Goal: Information Seeking & Learning: Check status

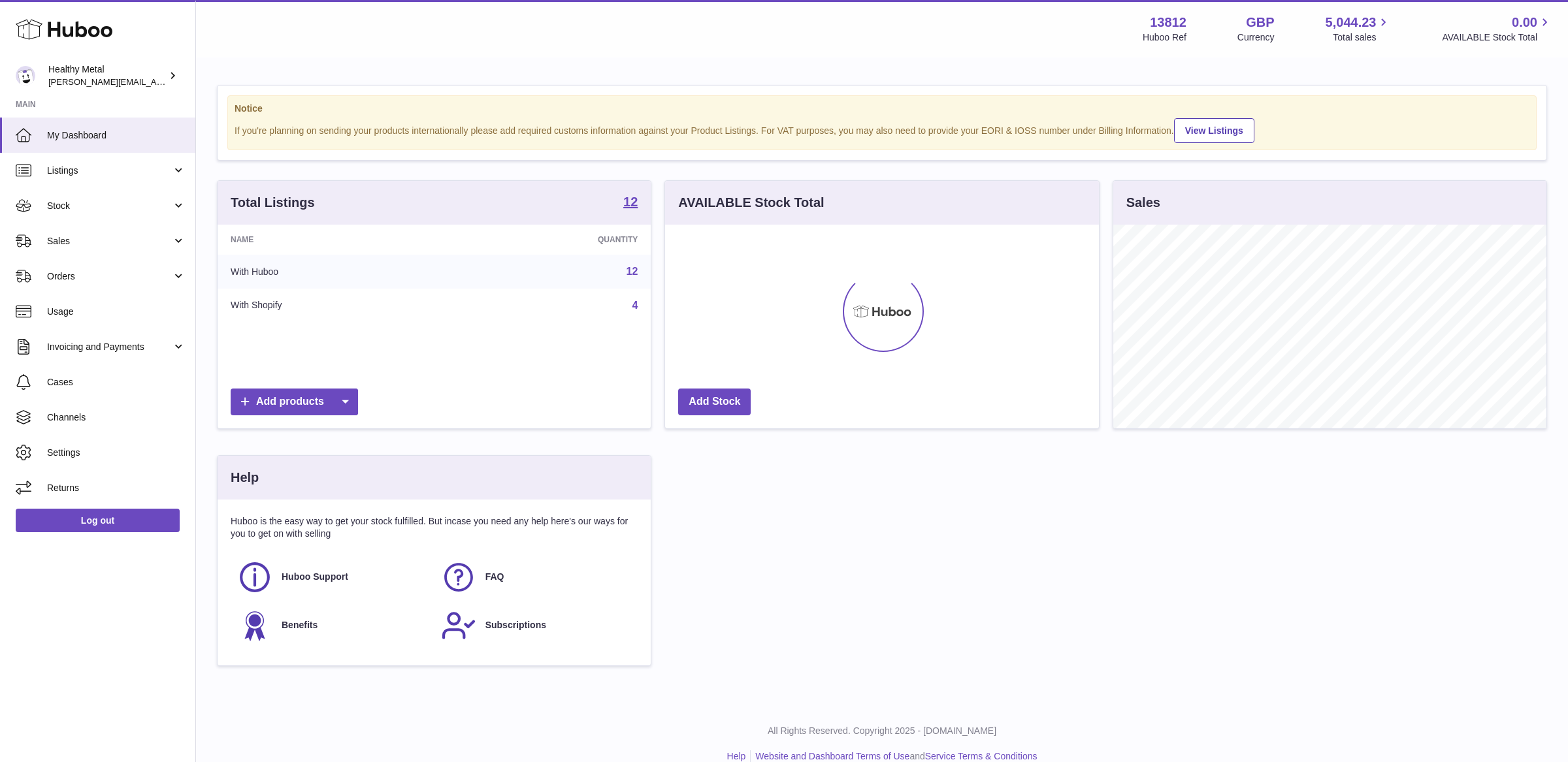
scroll to position [203, 433]
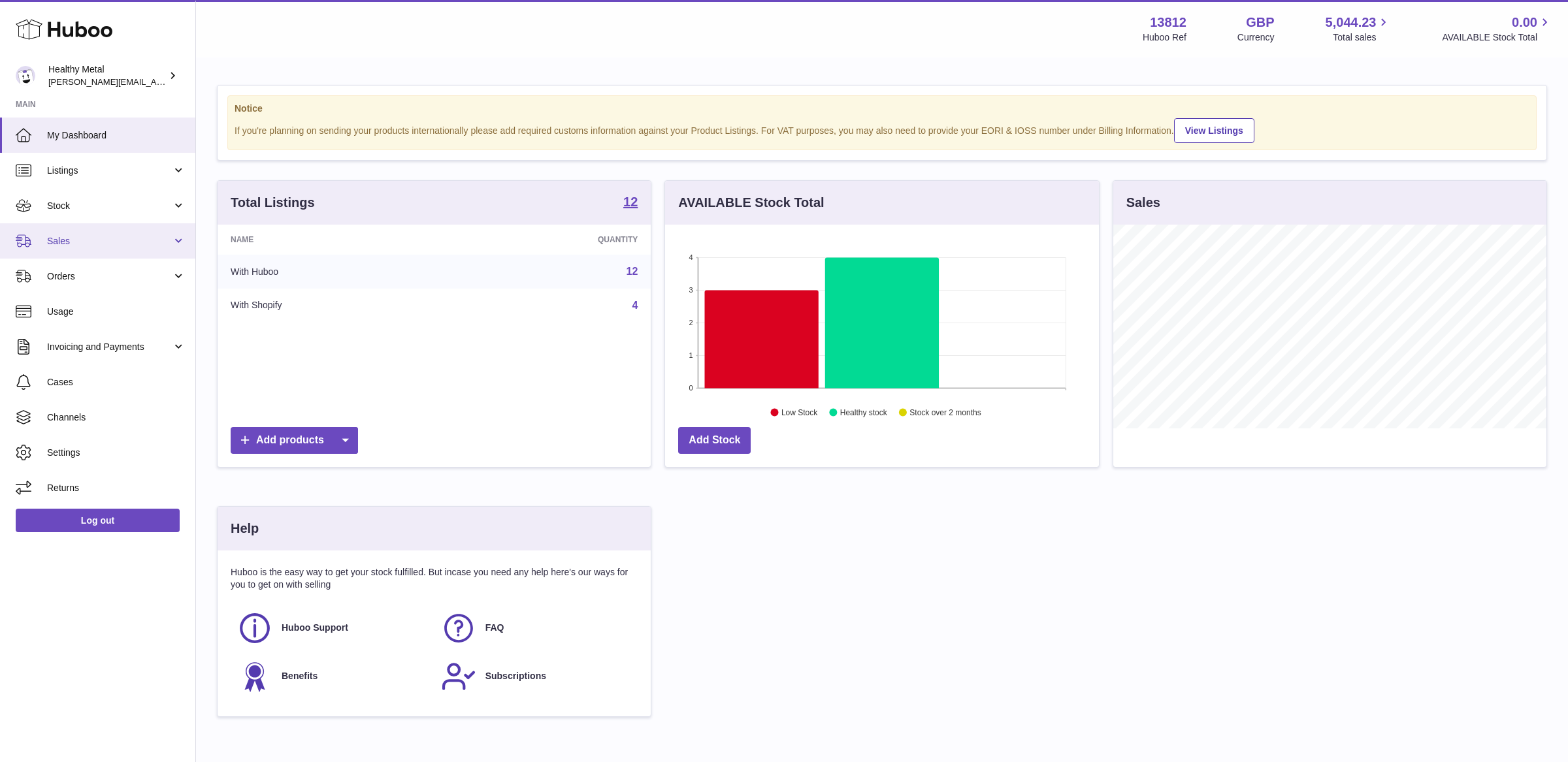
click at [116, 235] on span "Sales" at bounding box center [109, 241] width 124 height 12
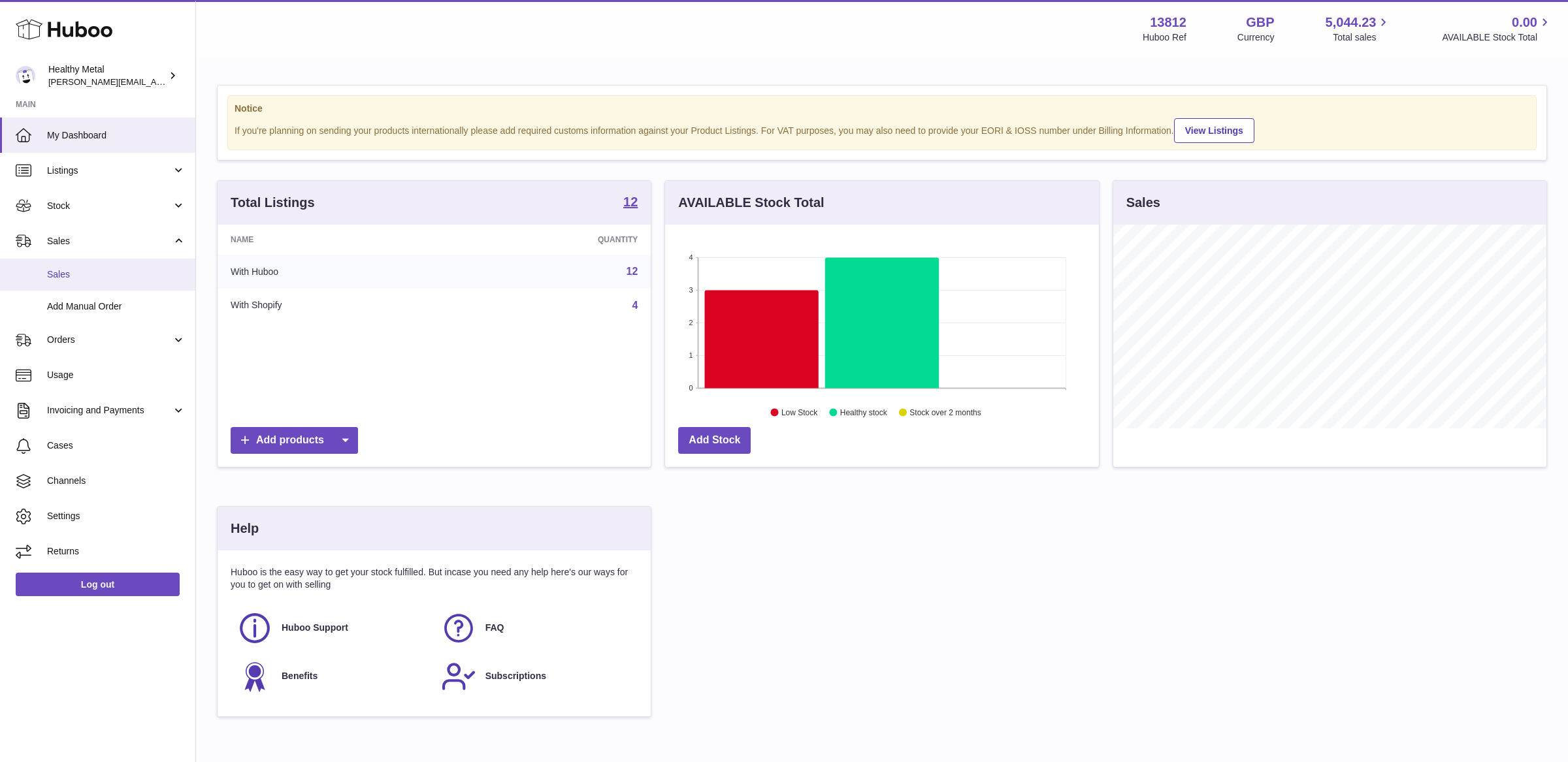
click at [101, 268] on span "Sales" at bounding box center [116, 274] width 138 height 12
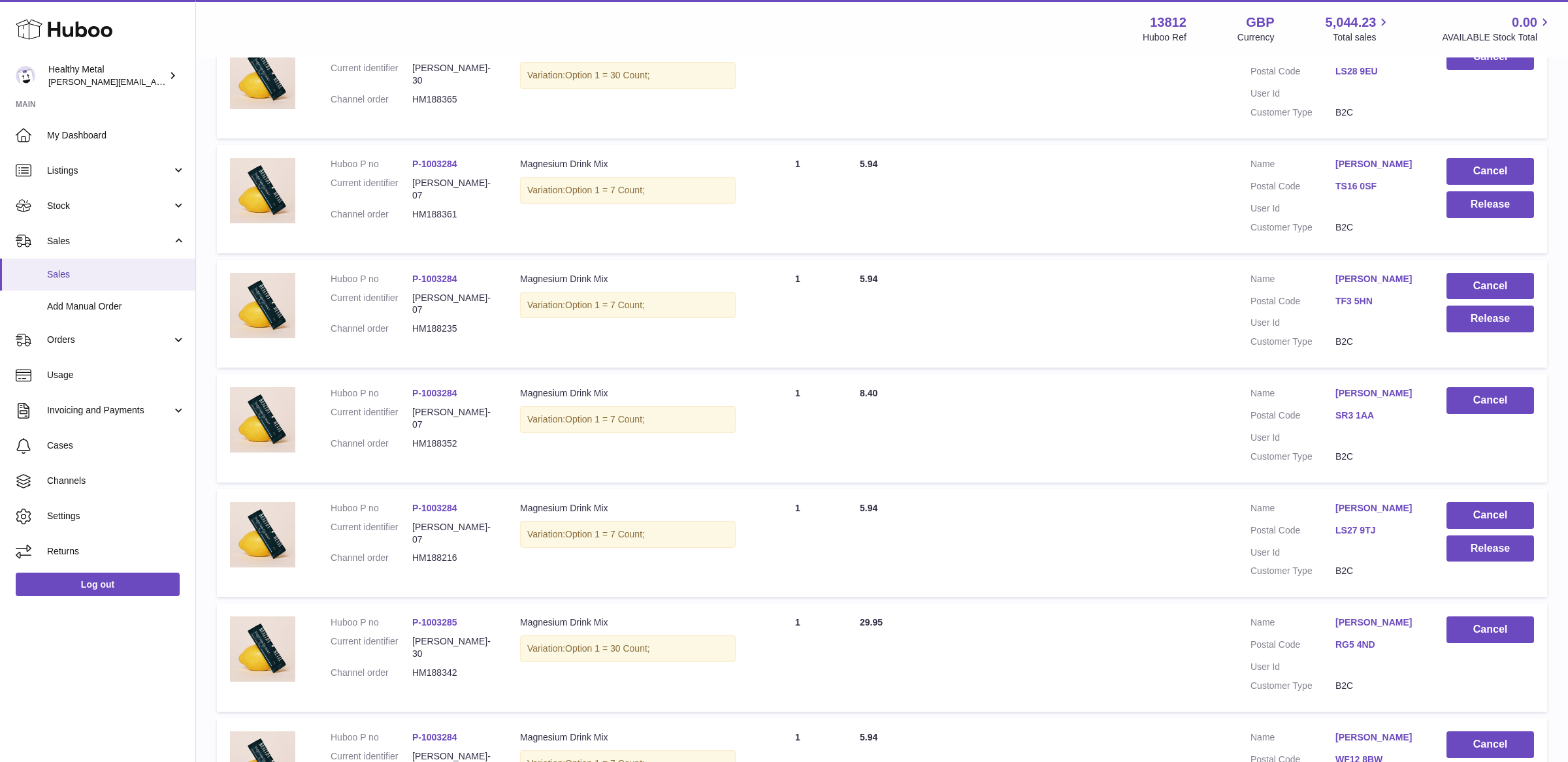
scroll to position [848, 0]
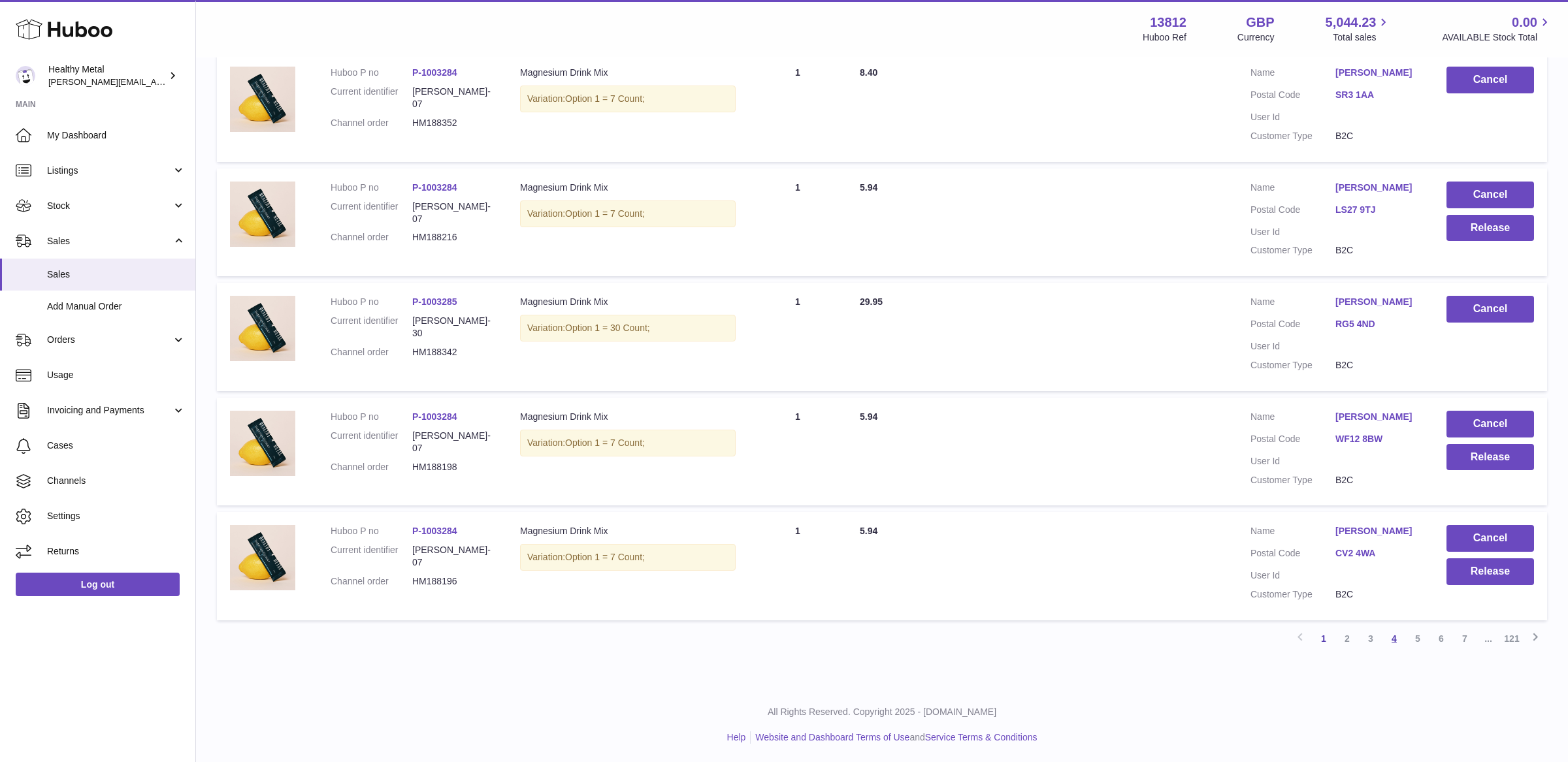
click at [1397, 635] on link "4" at bounding box center [1394, 639] width 23 height 23
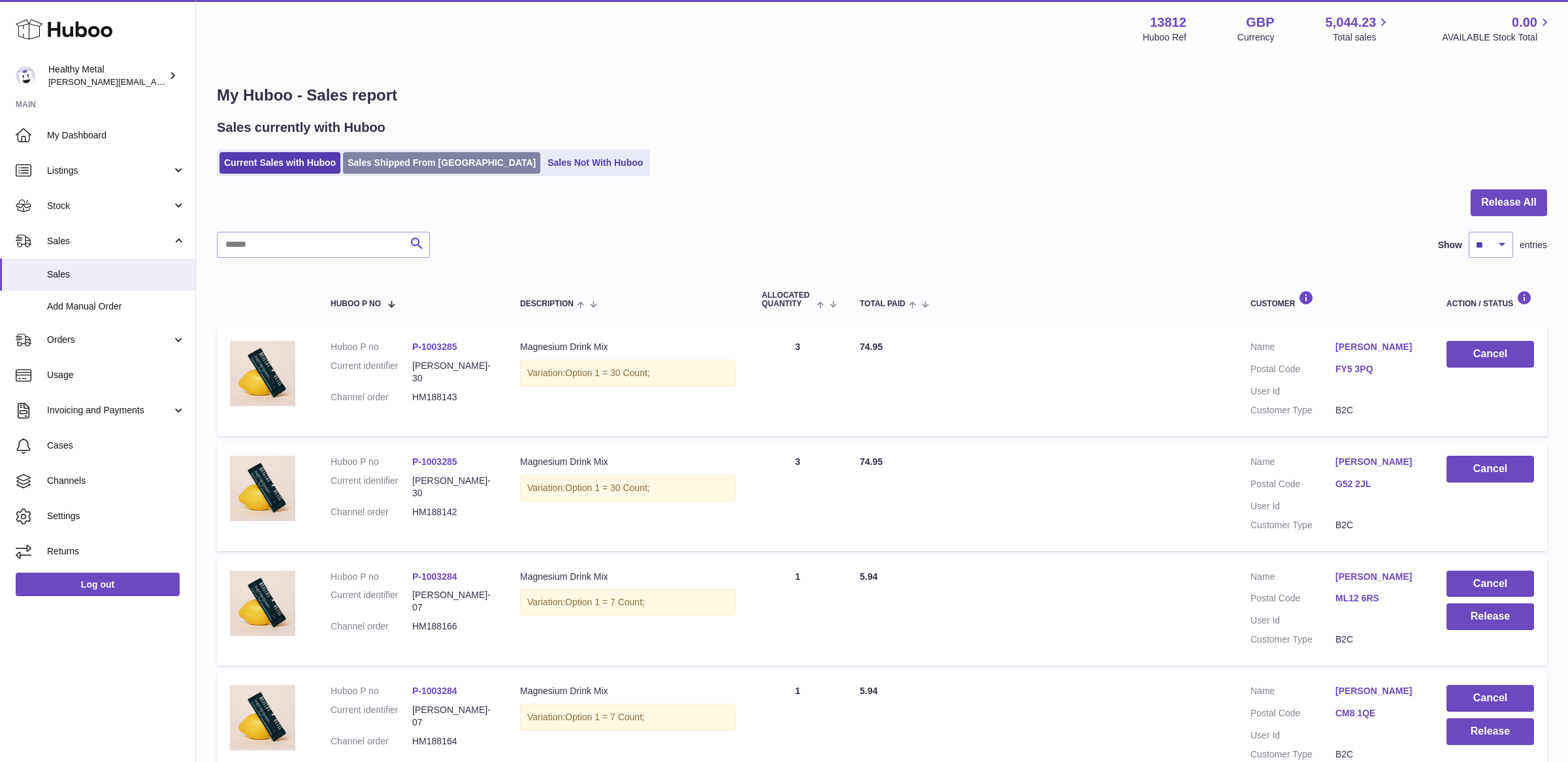
click at [389, 164] on link "Sales Shipped From [GEOGRAPHIC_DATA]" at bounding box center [441, 163] width 198 height 22
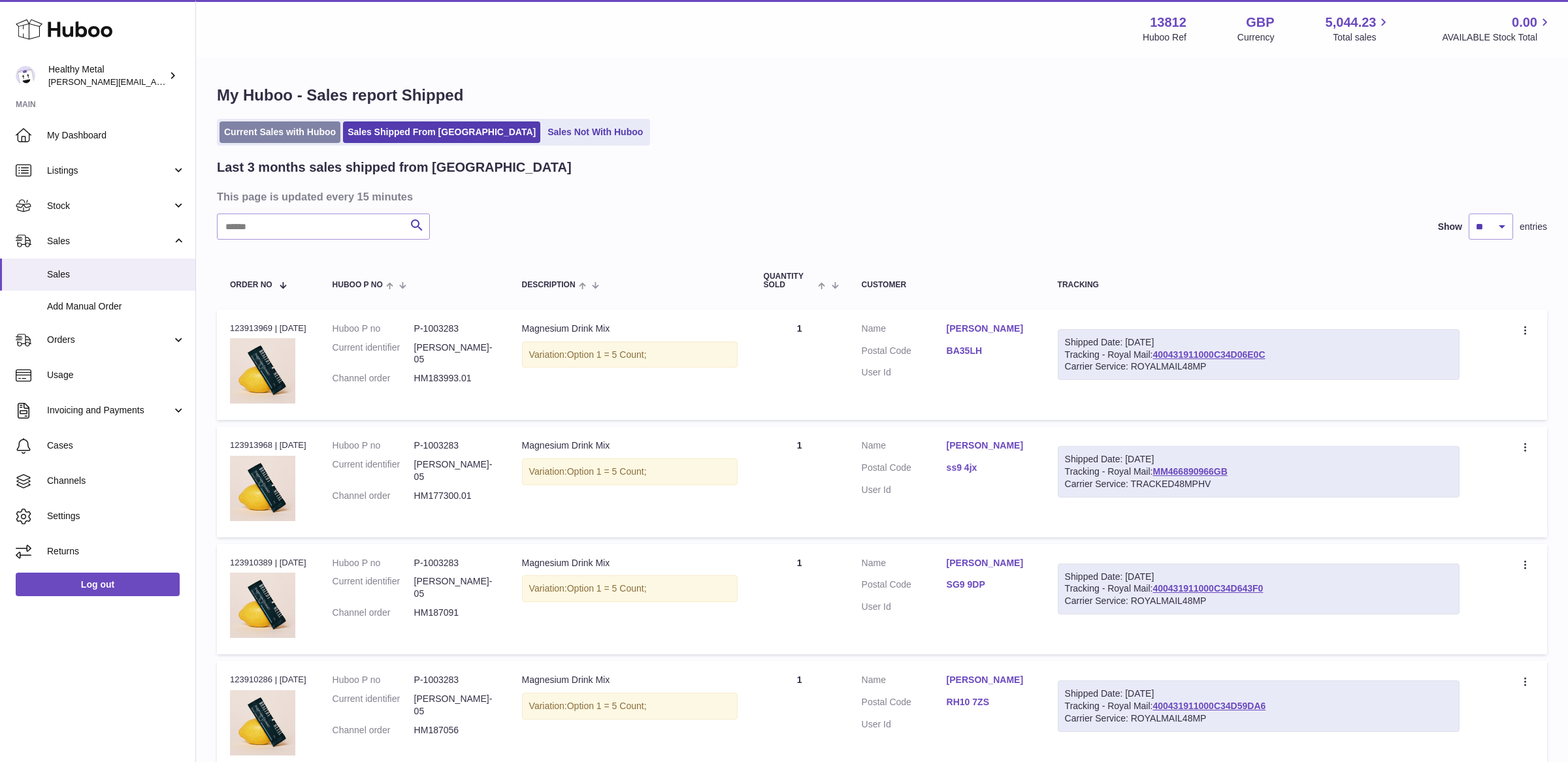
click at [289, 127] on link "Current Sales with Huboo" at bounding box center [279, 132] width 121 height 22
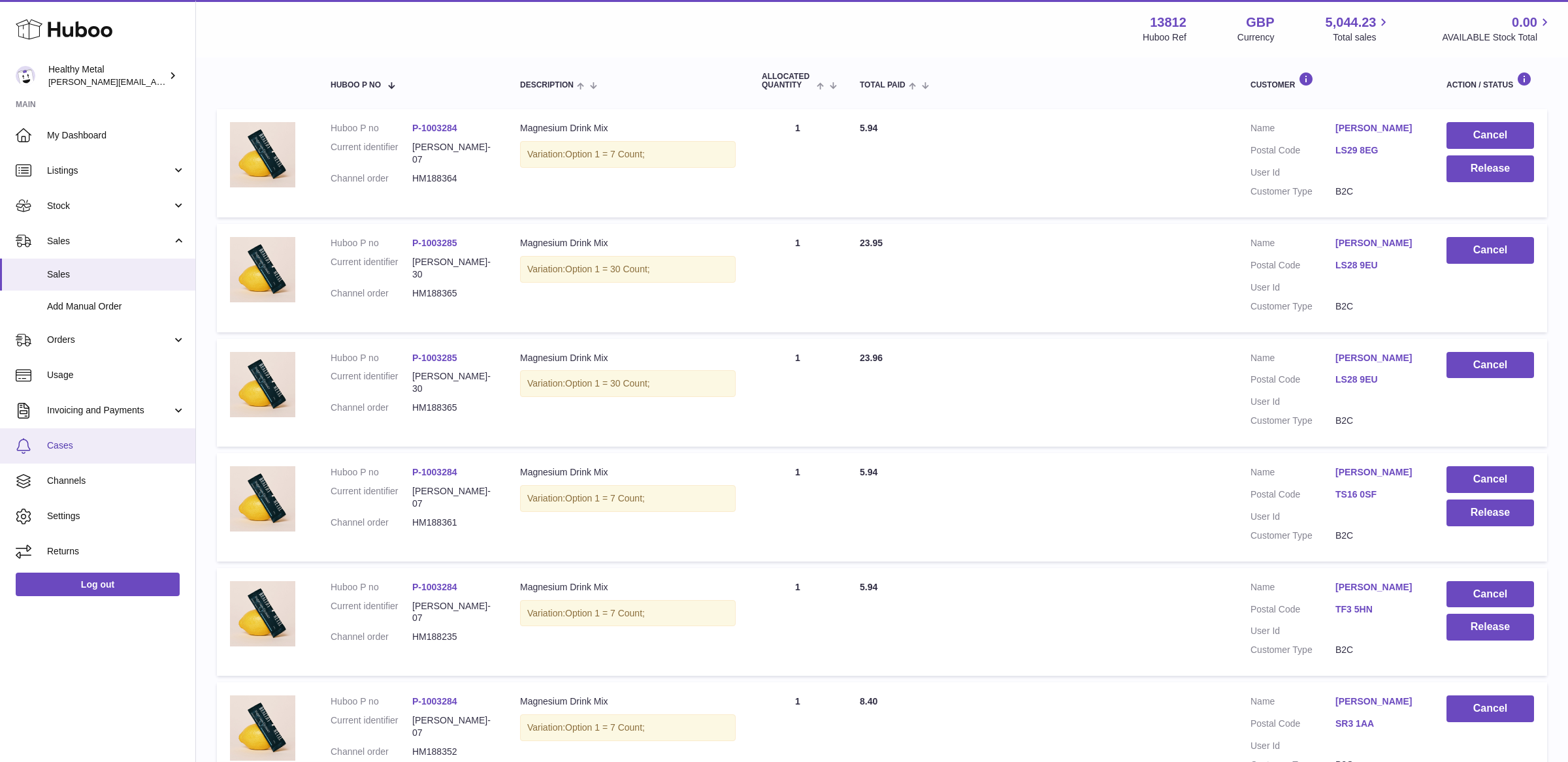
scroll to position [77, 0]
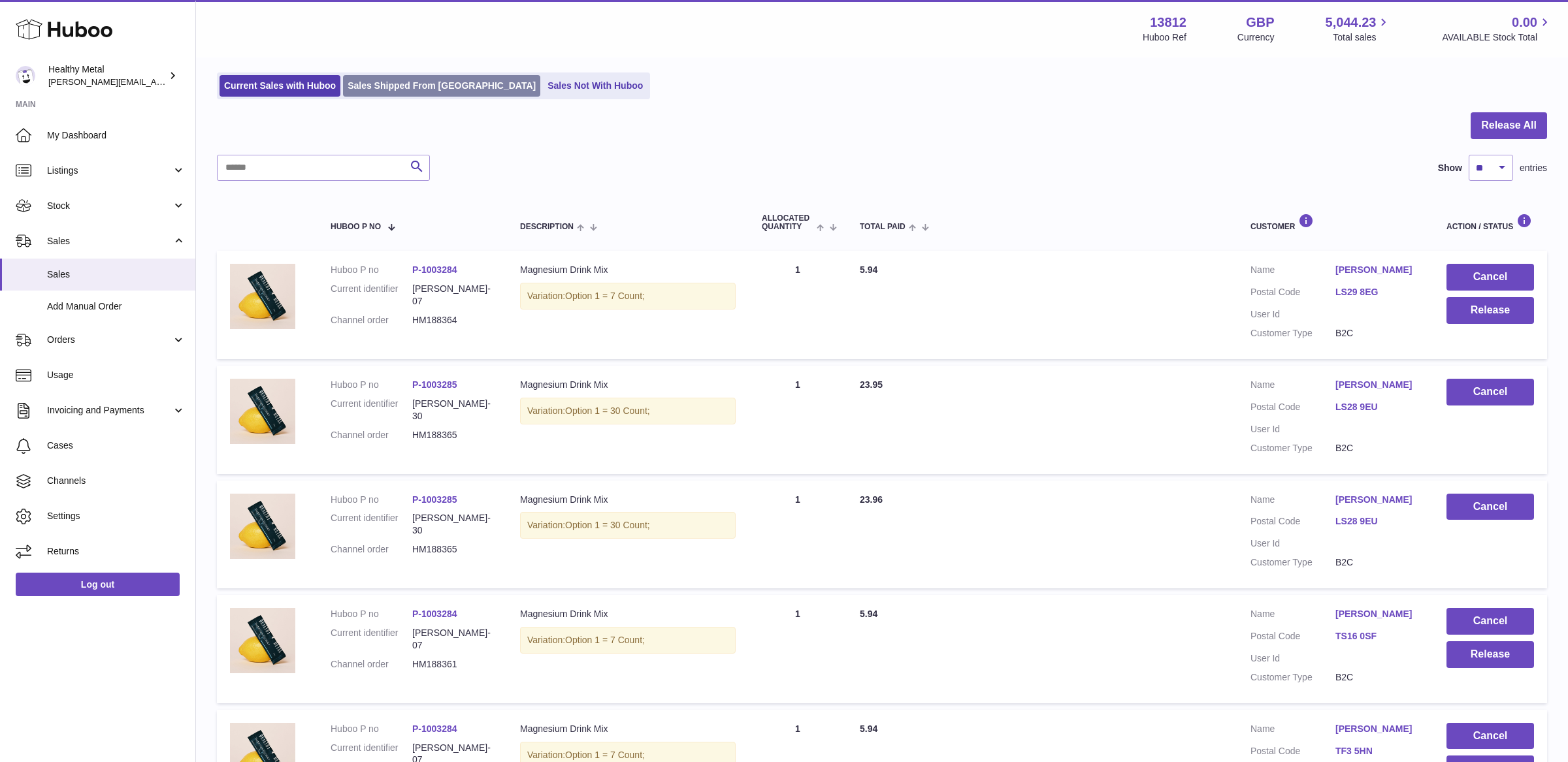
click at [396, 85] on link "Sales Shipped From [GEOGRAPHIC_DATA]" at bounding box center [441, 86] width 198 height 22
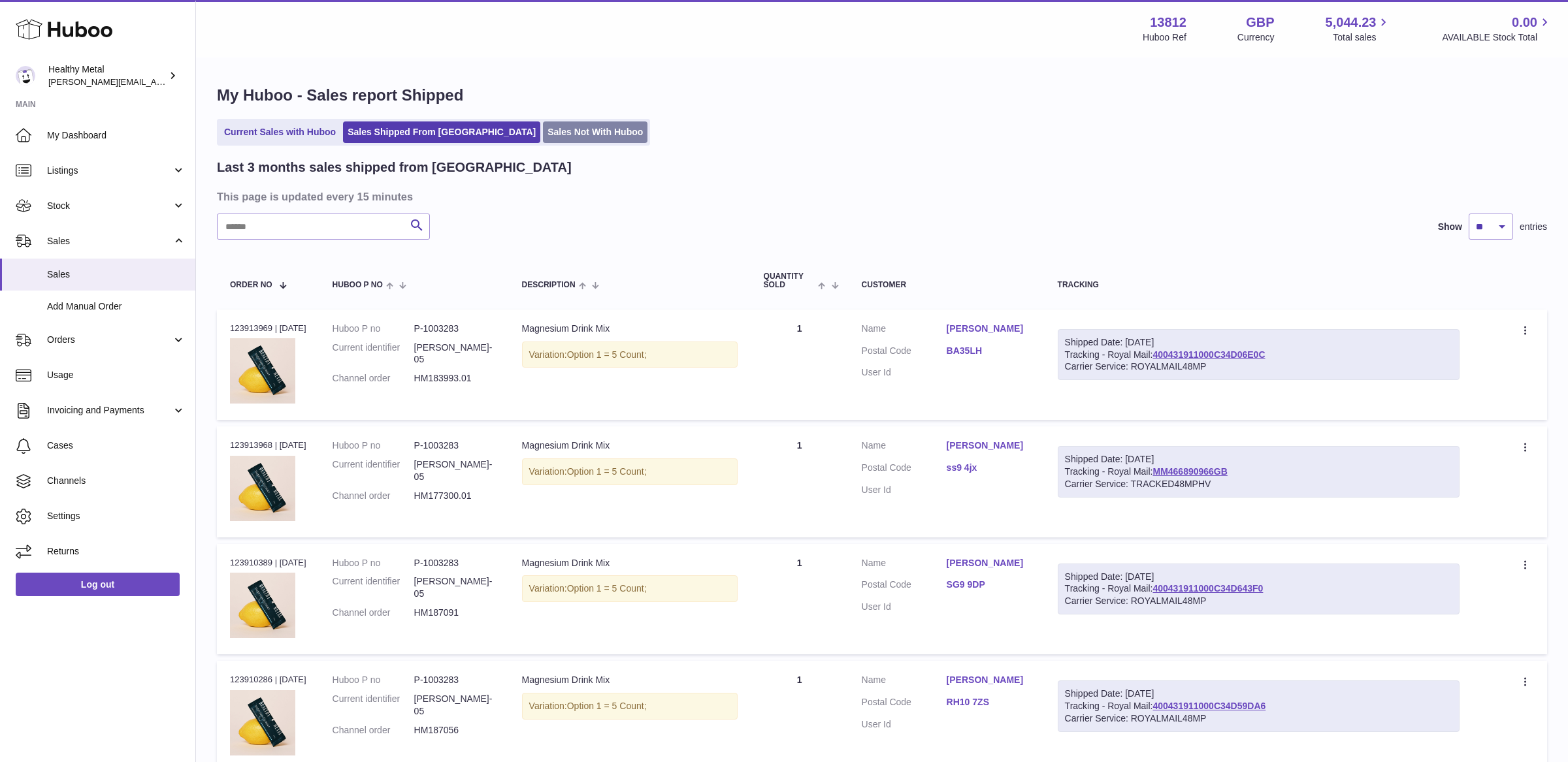
click at [543, 130] on link "Sales Not With Huboo" at bounding box center [595, 132] width 104 height 22
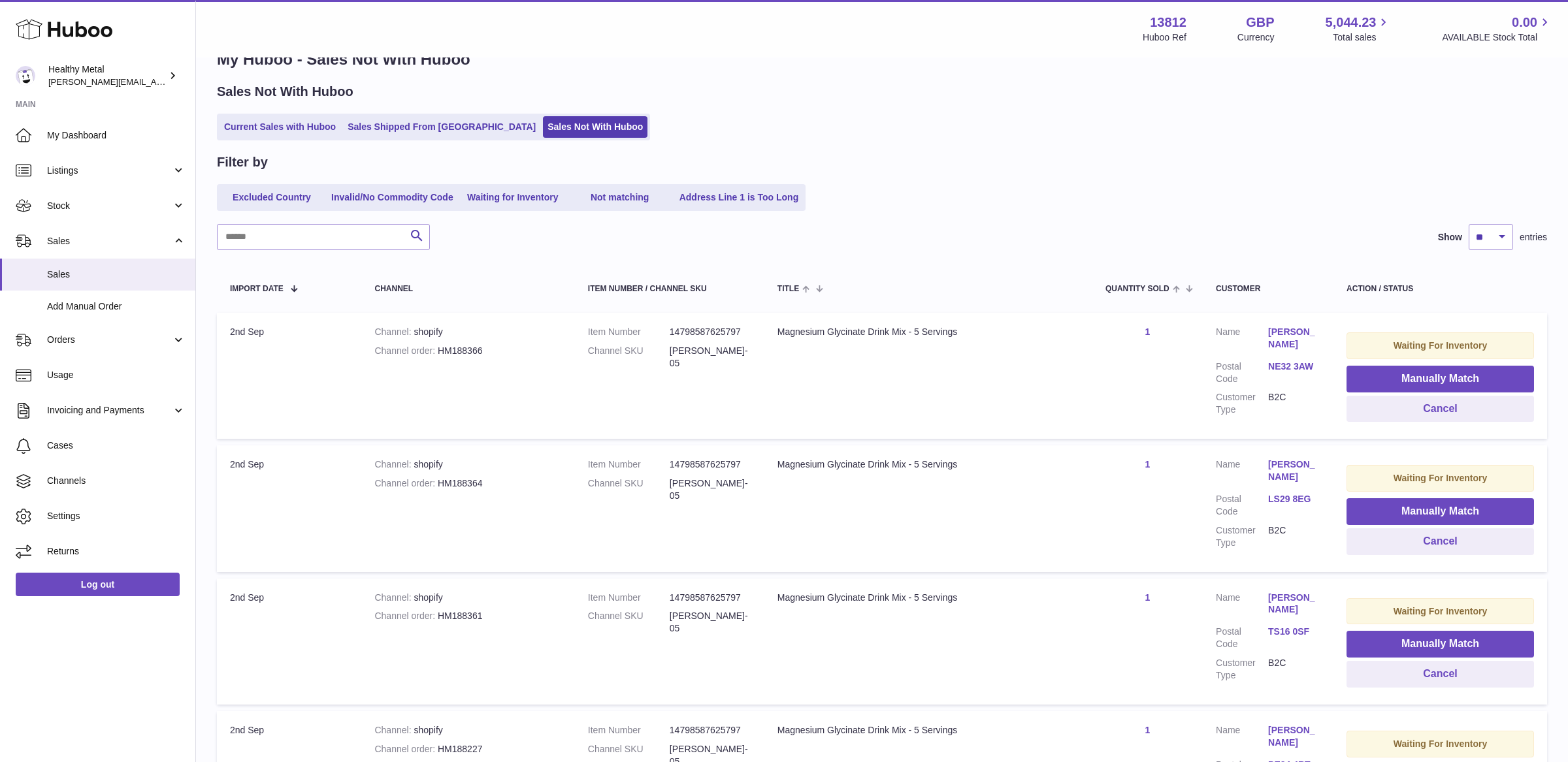
scroll to position [46, 0]
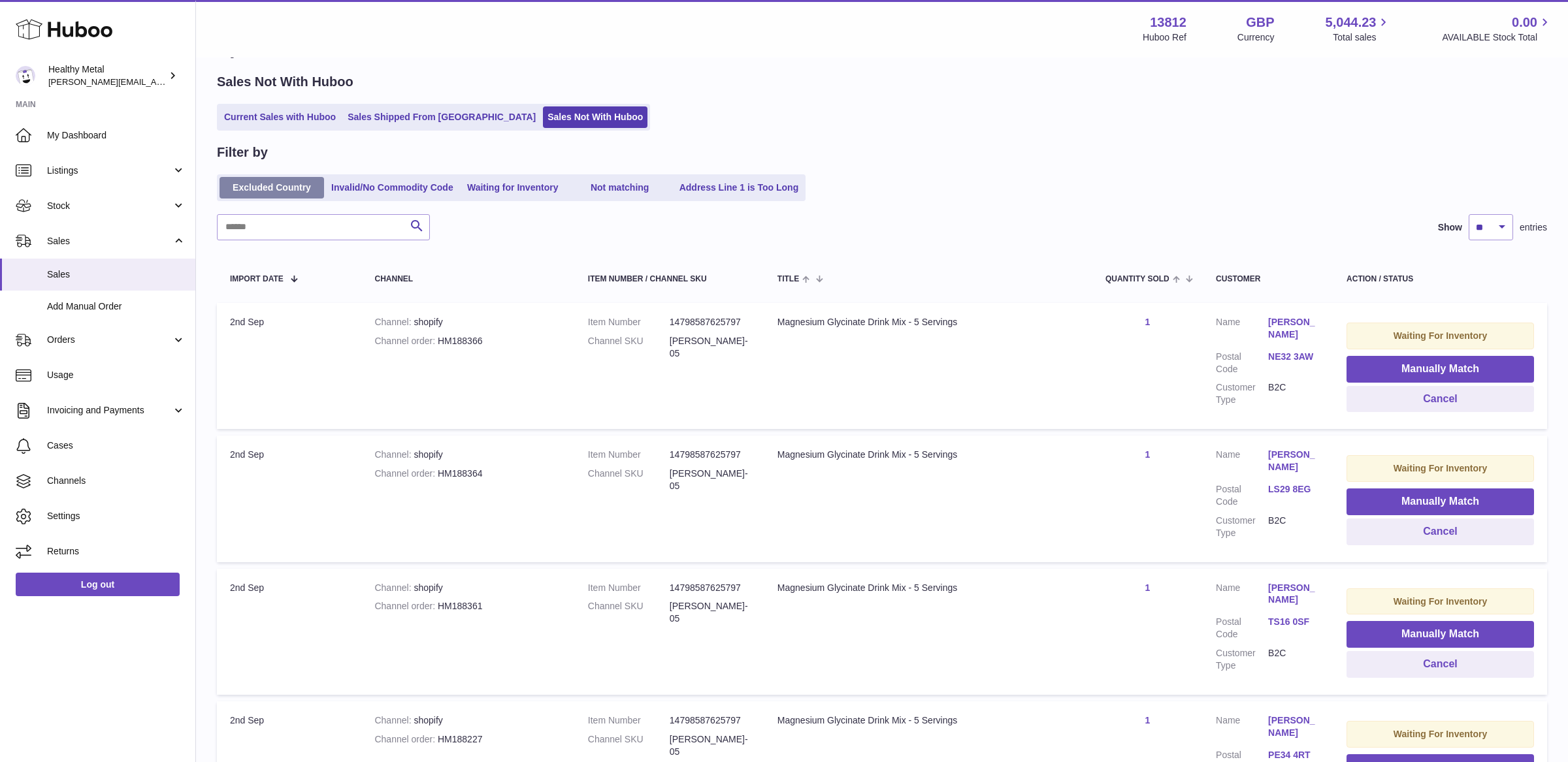
click at [300, 181] on link "Excluded Country" at bounding box center [271, 188] width 104 height 22
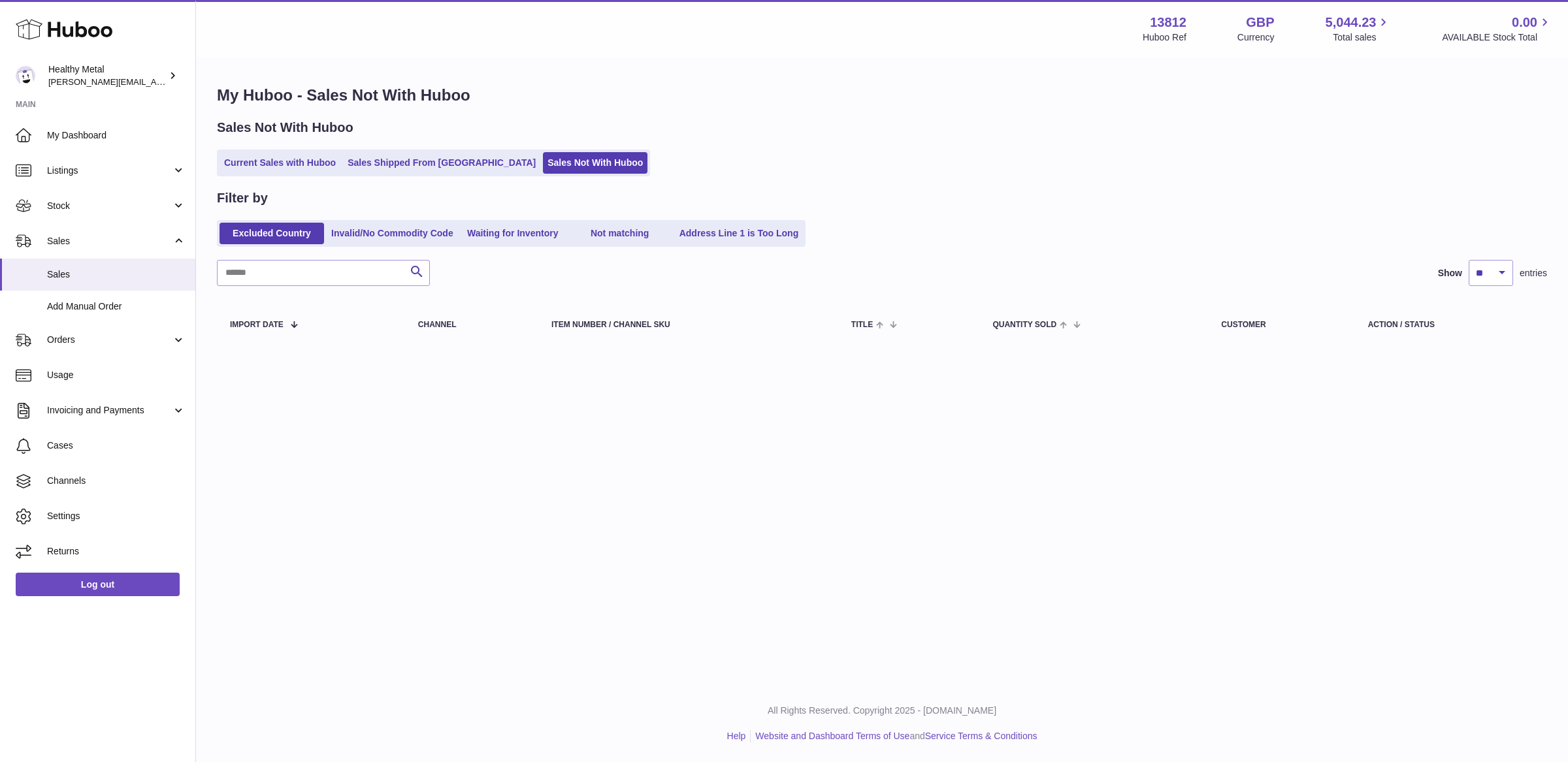
click at [289, 150] on div "Current Sales with Huboo Sales Shipped From Huboo Sales Not With Huboo" at bounding box center [882, 163] width 1330 height 27
click at [289, 151] on ul "Current Sales with Huboo Sales Shipped From Huboo Sales Not With Huboo" at bounding box center [433, 163] width 433 height 27
click at [281, 168] on link "Current Sales with Huboo" at bounding box center [279, 163] width 121 height 22
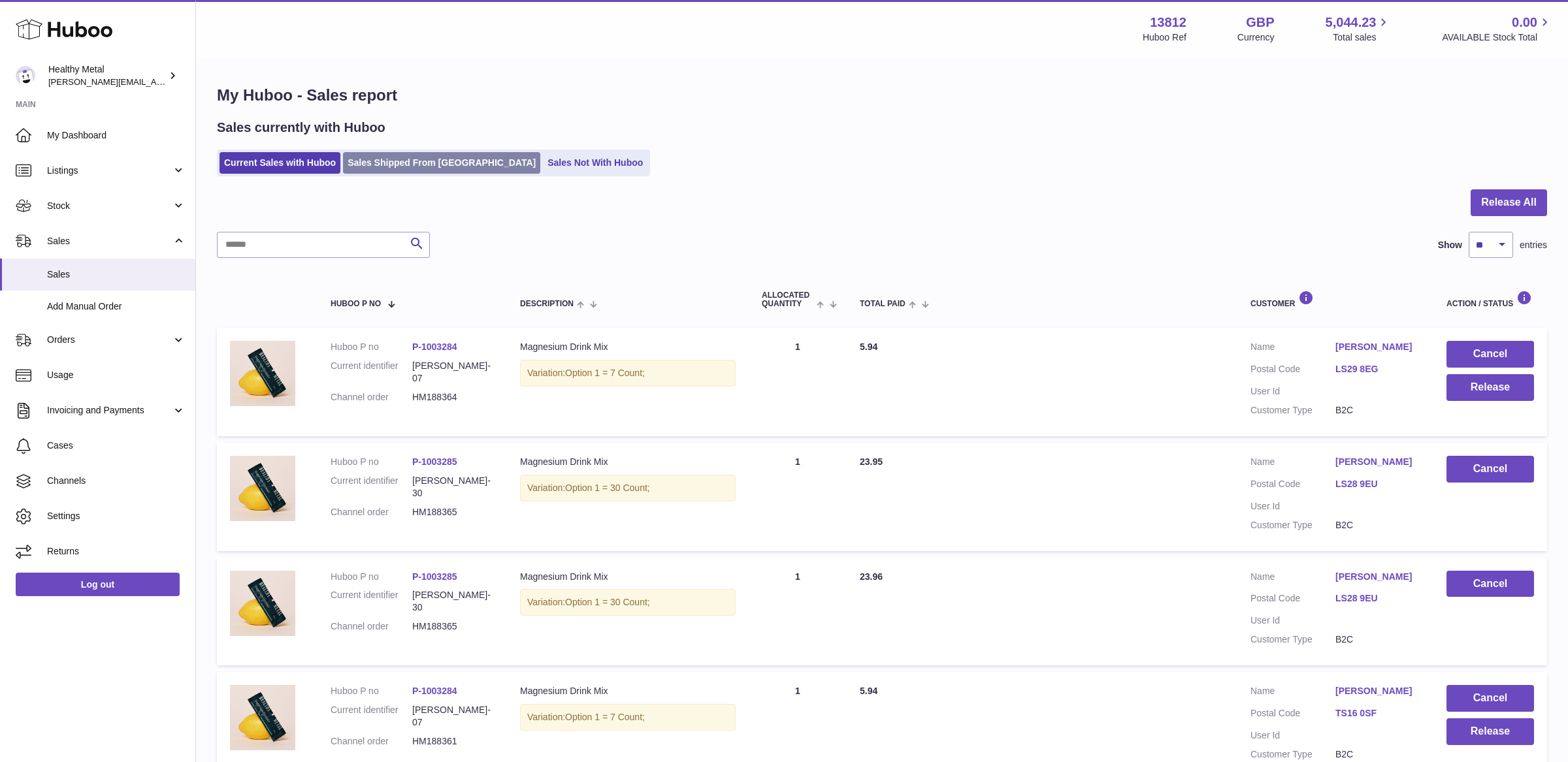
click at [413, 164] on link "Sales Shipped From [GEOGRAPHIC_DATA]" at bounding box center [441, 163] width 198 height 22
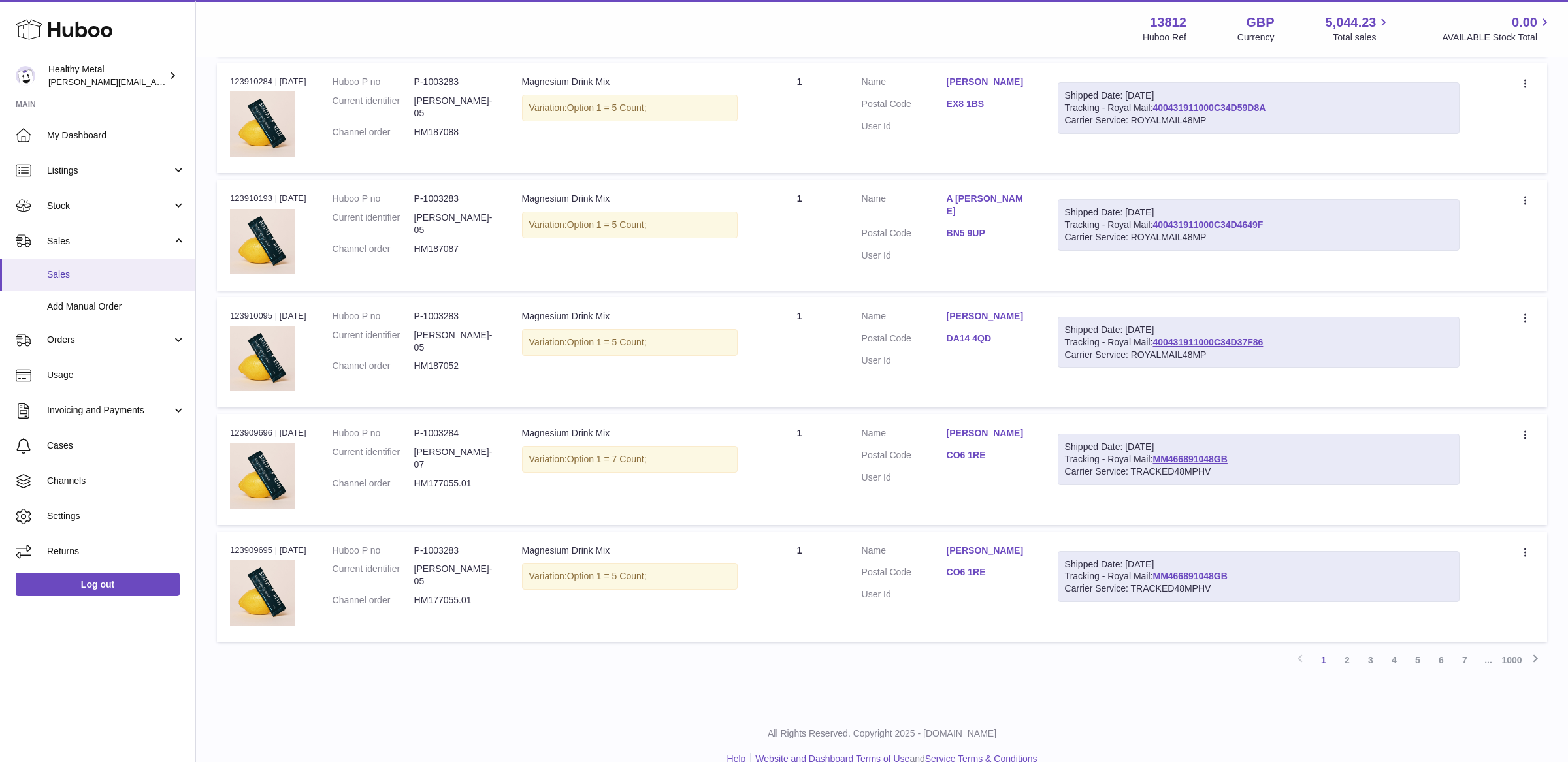
scroll to position [856, 0]
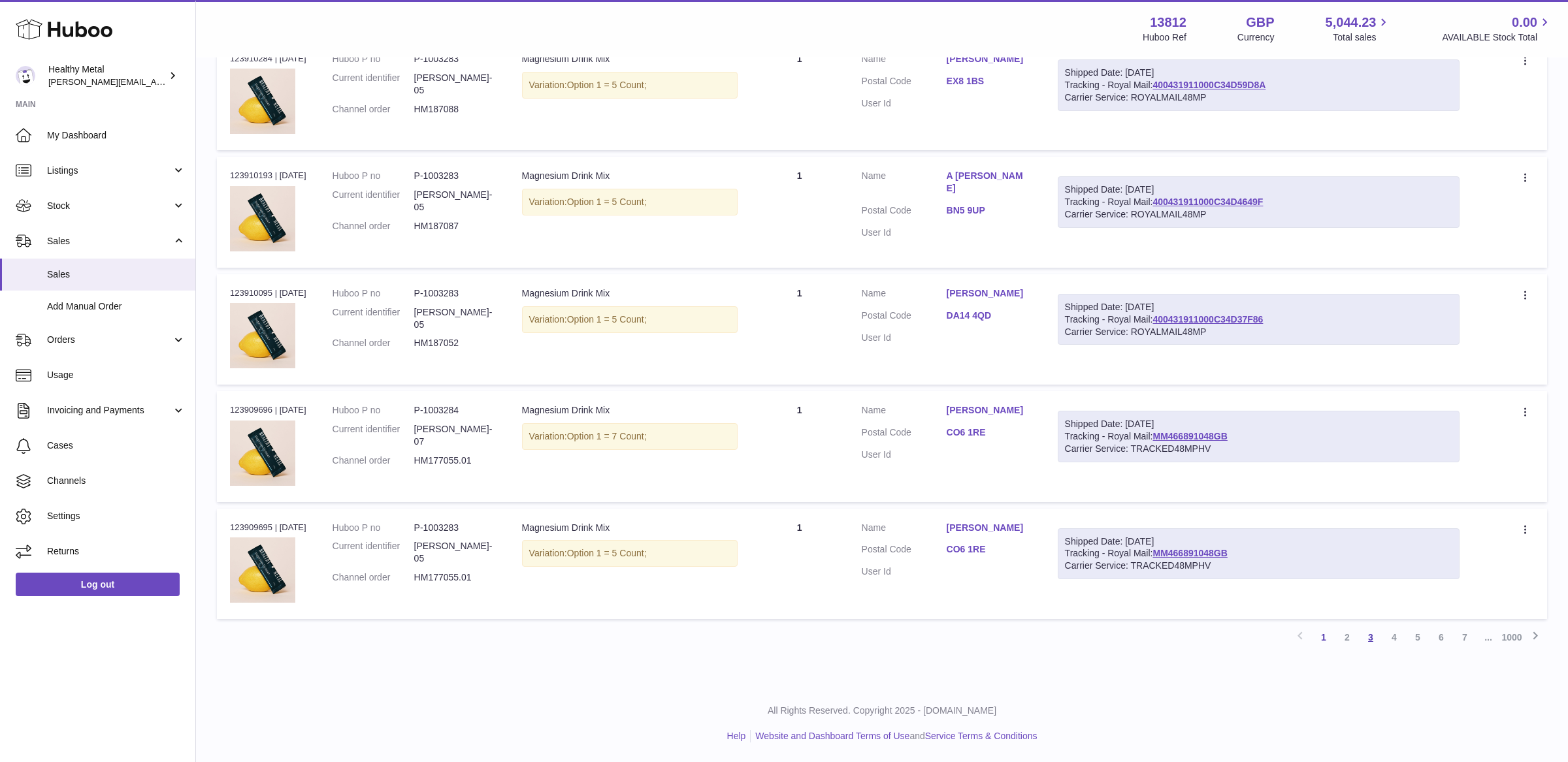
click at [1366, 636] on link "3" at bounding box center [1370, 638] width 23 height 23
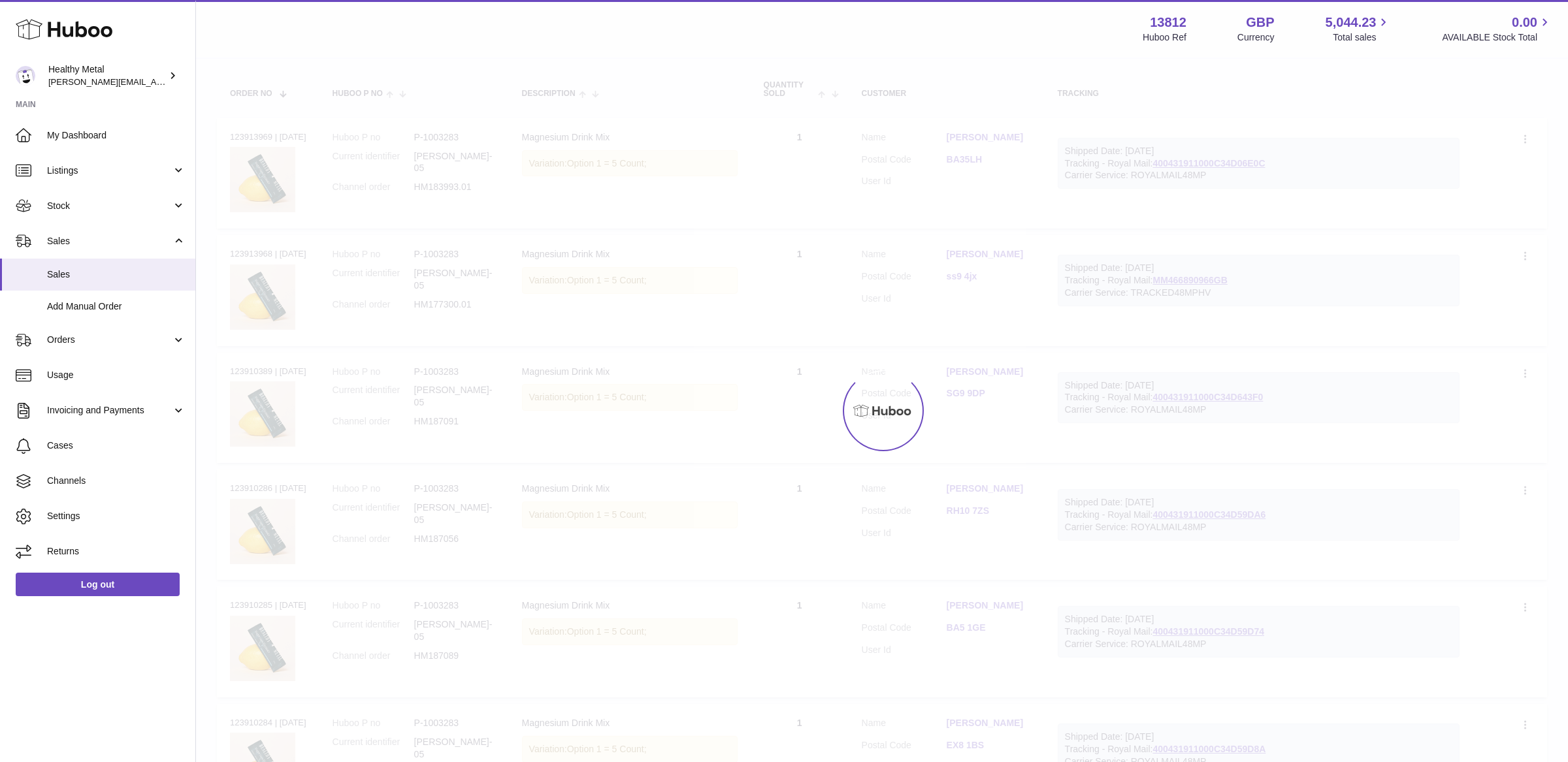
scroll to position [59, 0]
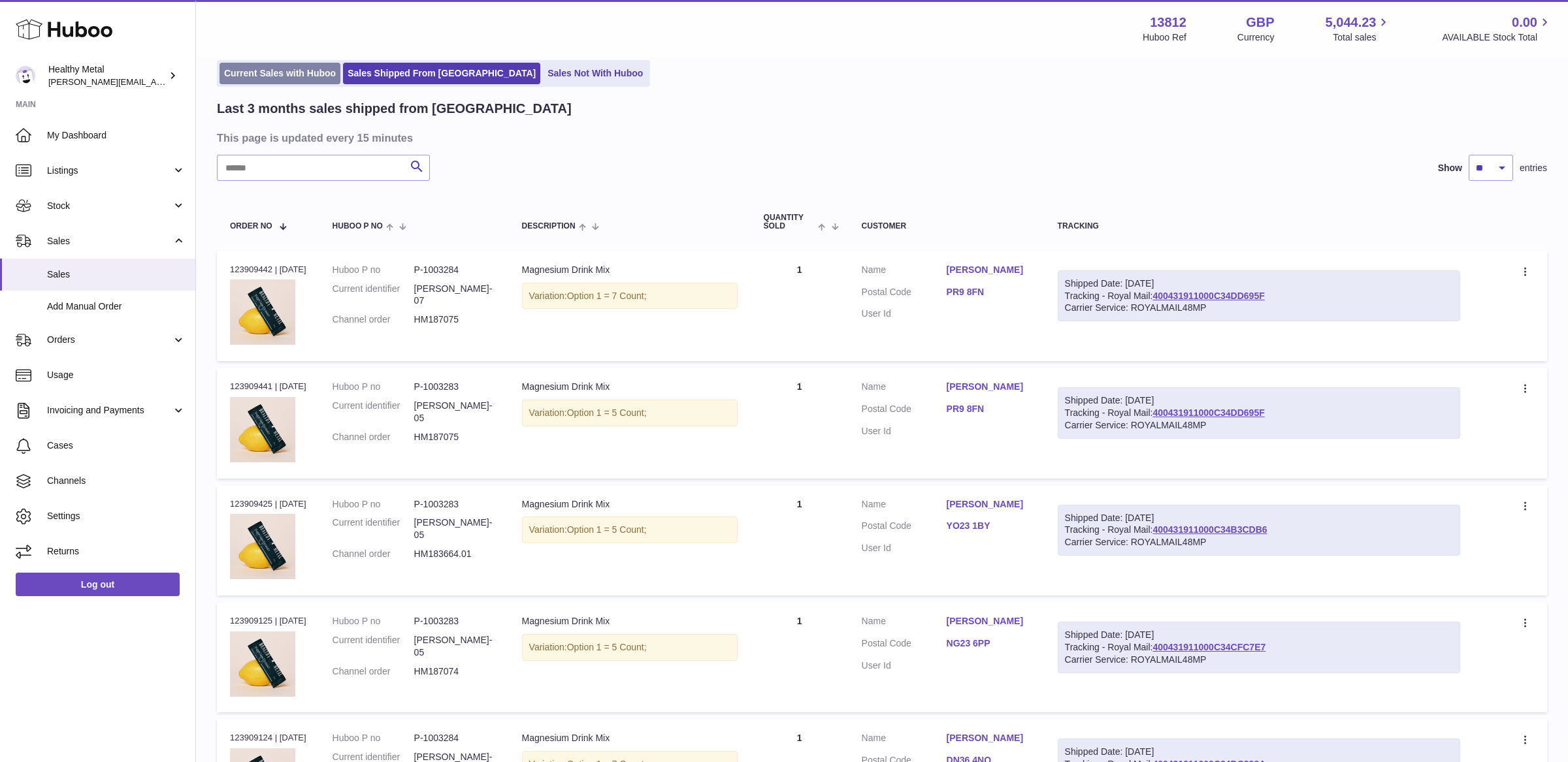
click at [271, 80] on link "Current Sales with Huboo" at bounding box center [279, 74] width 121 height 22
click at [279, 70] on link "Current Sales with Huboo" at bounding box center [279, 74] width 121 height 22
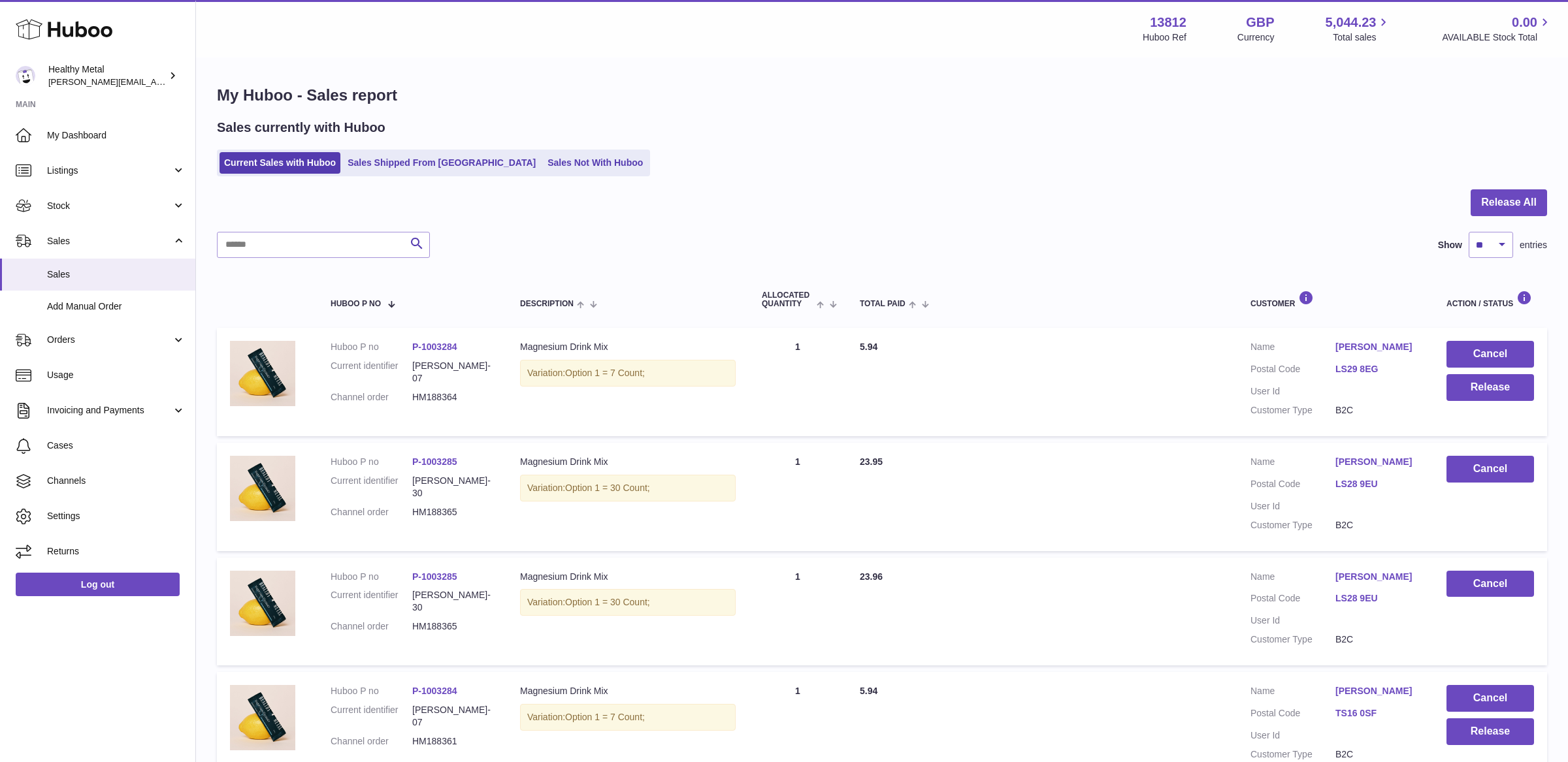
scroll to position [848, 0]
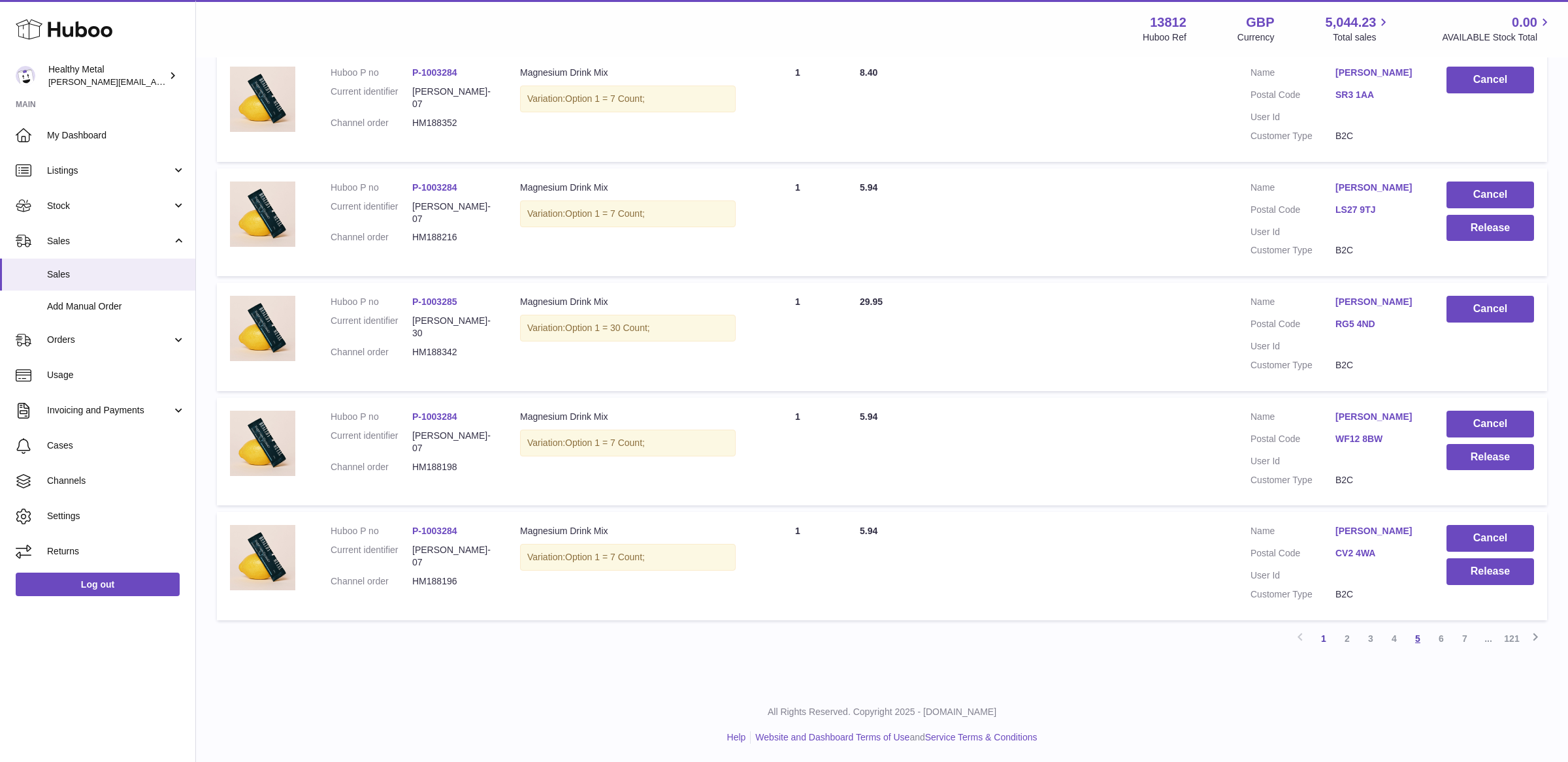
click at [1414, 640] on link "5" at bounding box center [1417, 639] width 23 height 23
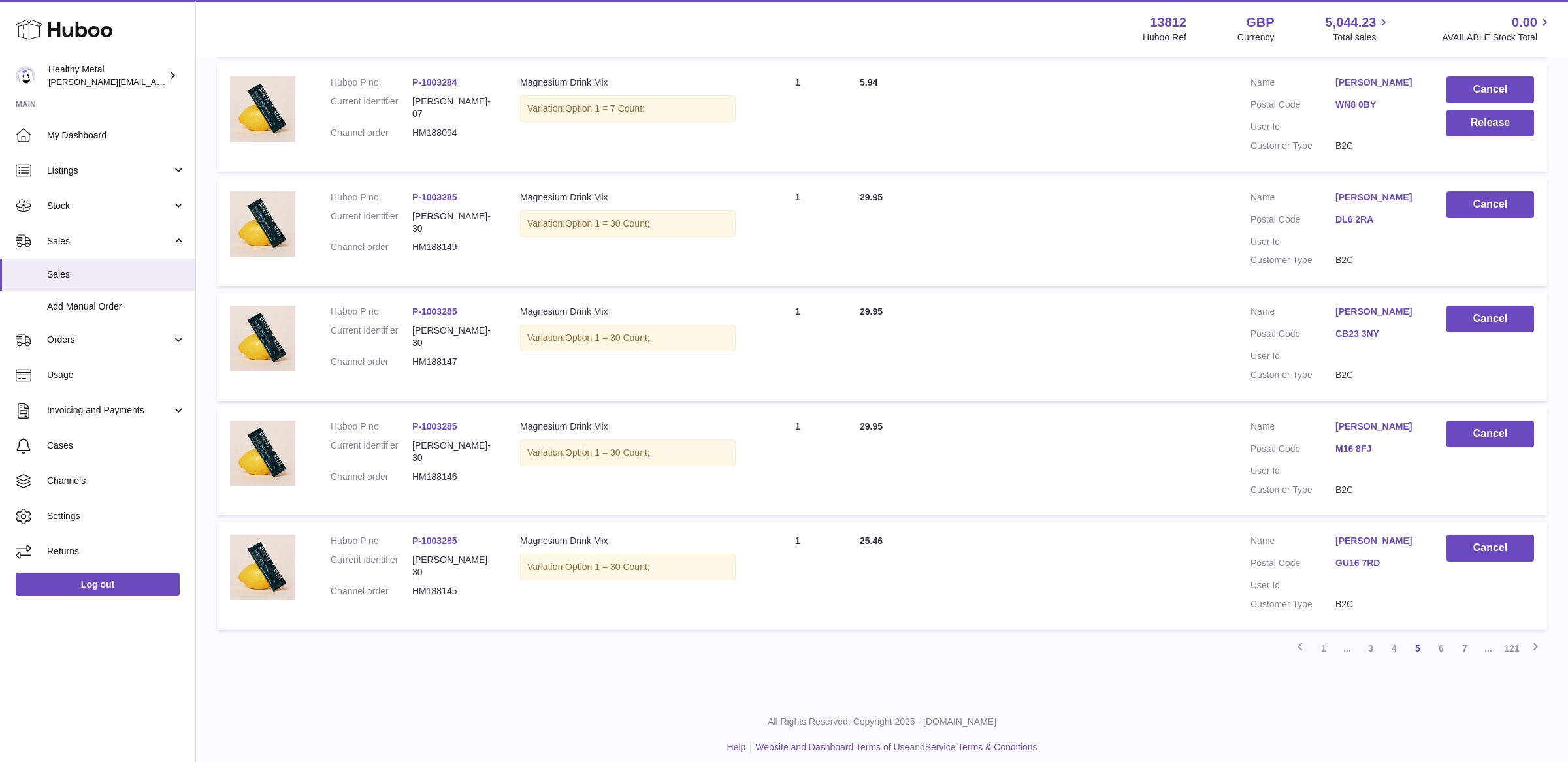
scroll to position [848, 0]
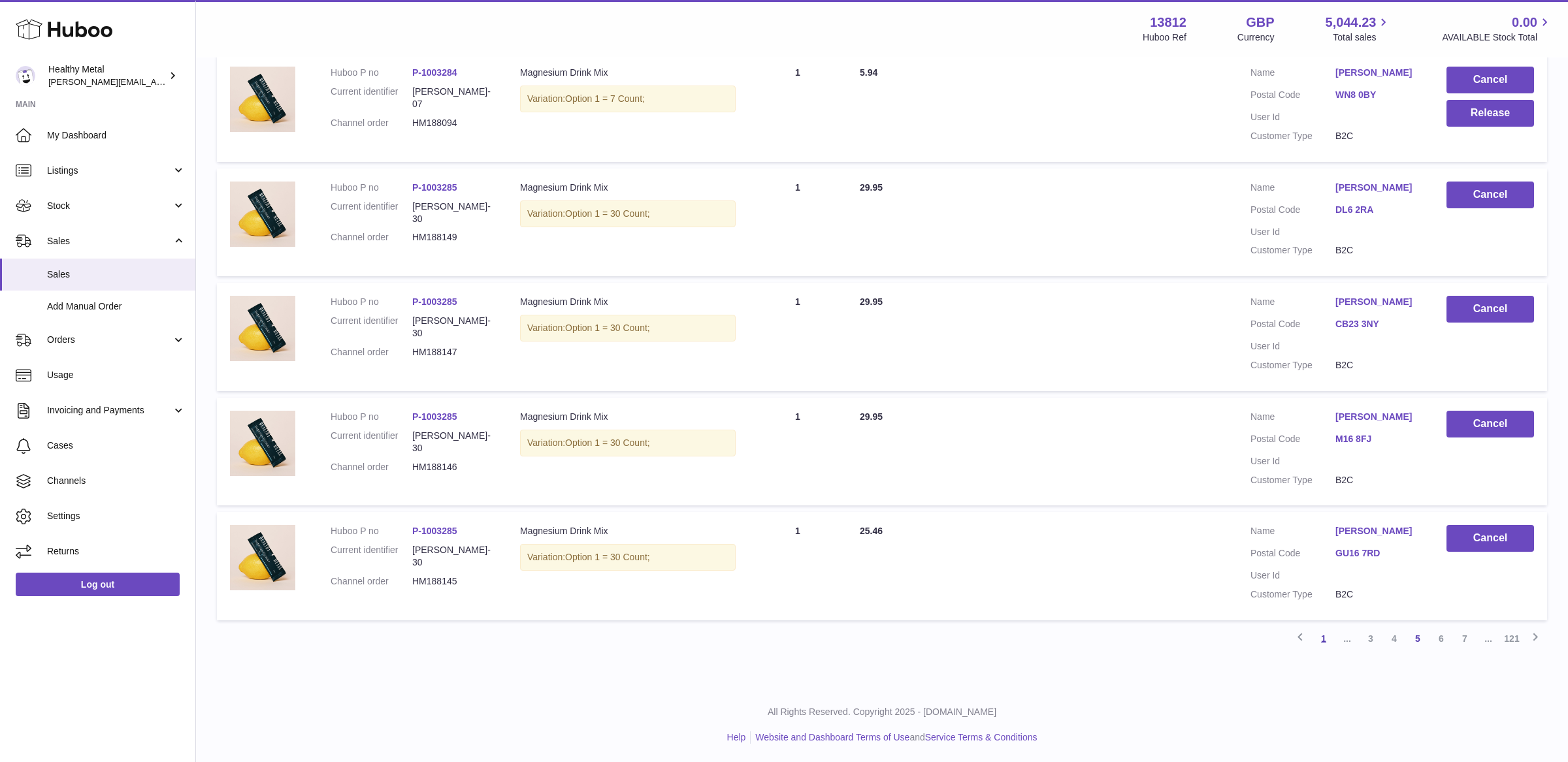
click at [1326, 641] on link "1" at bounding box center [1323, 639] width 23 height 23
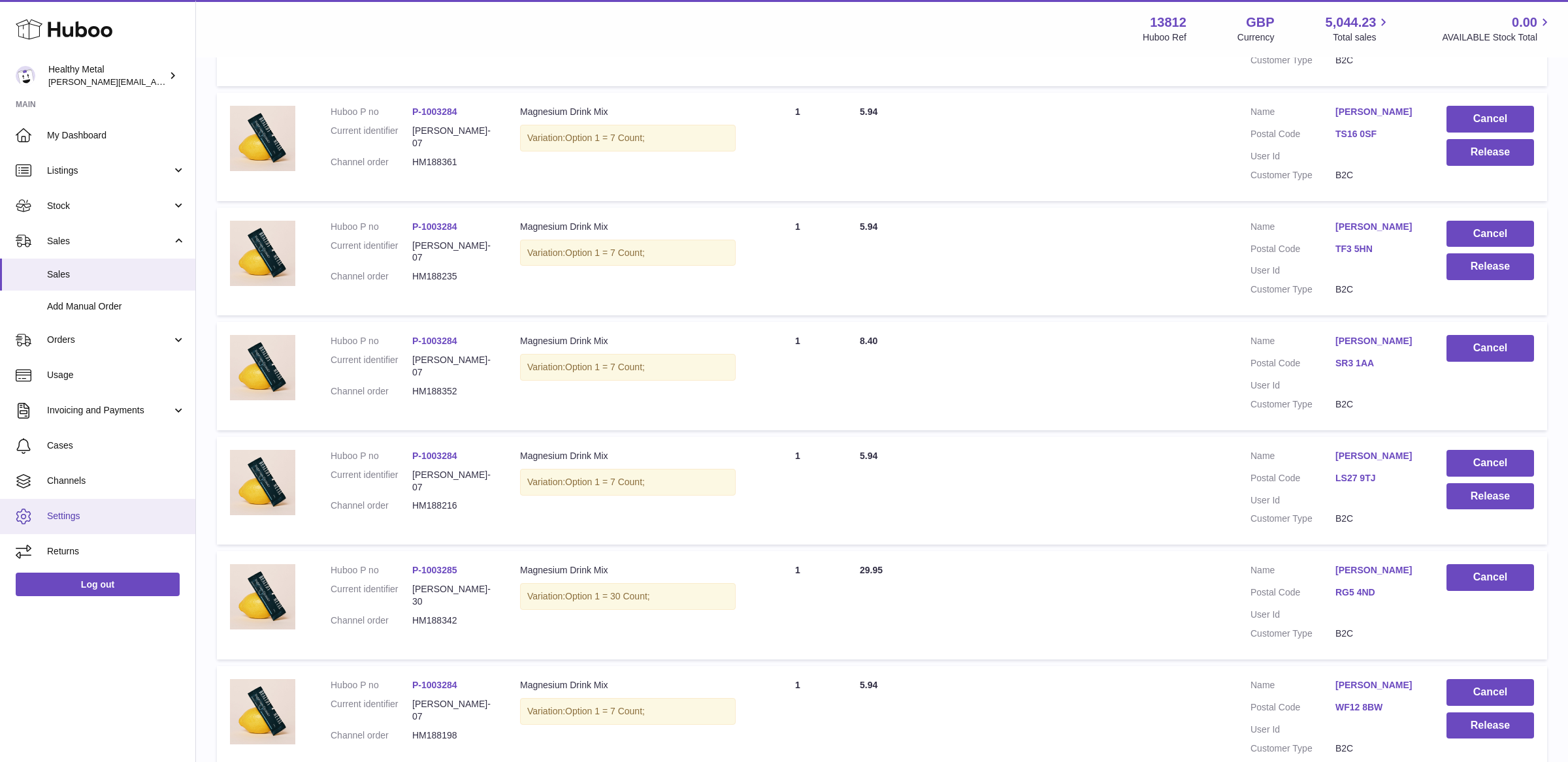
scroll to position [848, 0]
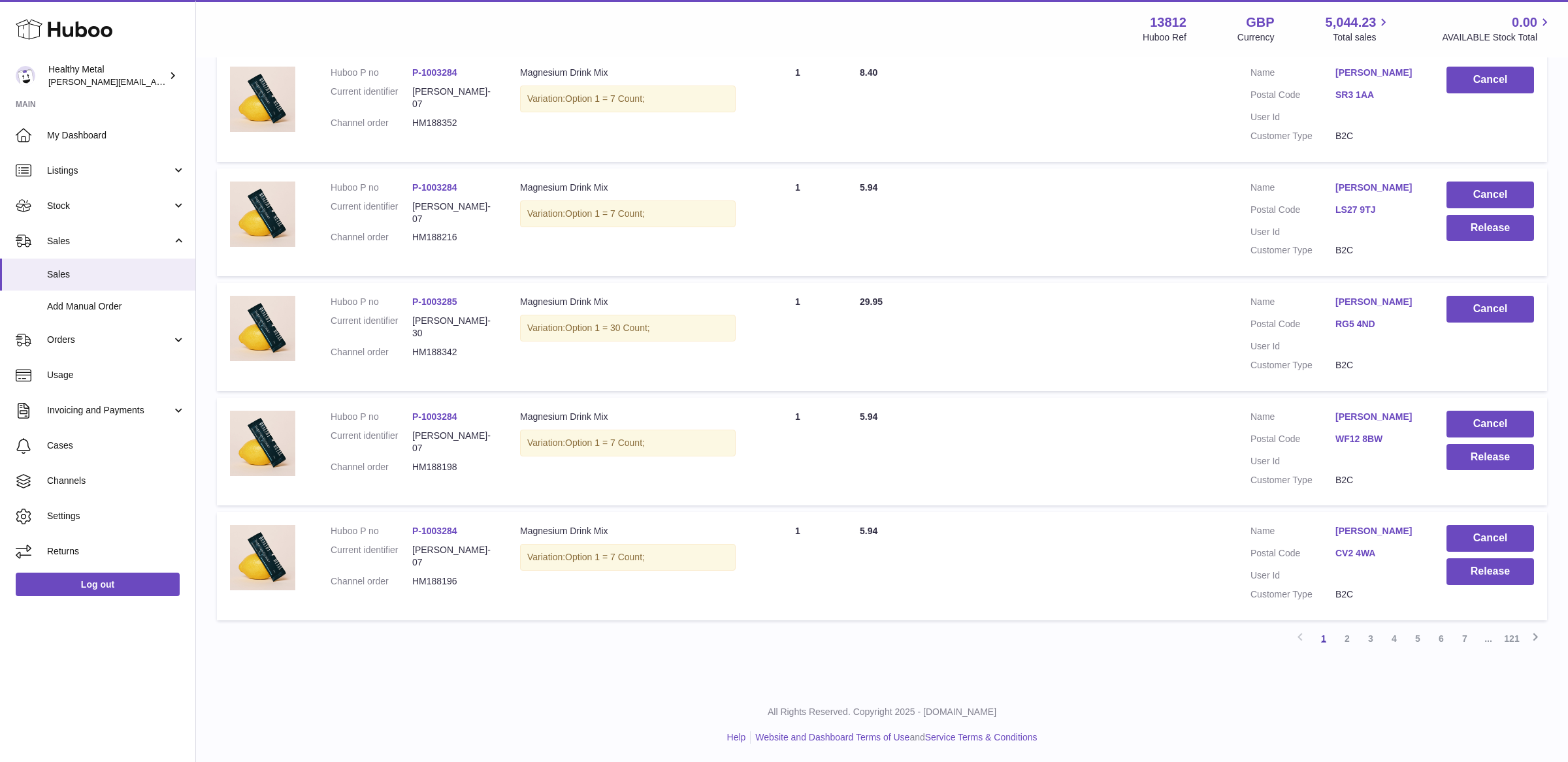
click at [1325, 638] on link "1" at bounding box center [1323, 639] width 23 height 23
click at [1350, 632] on link "2" at bounding box center [1347, 639] width 23 height 23
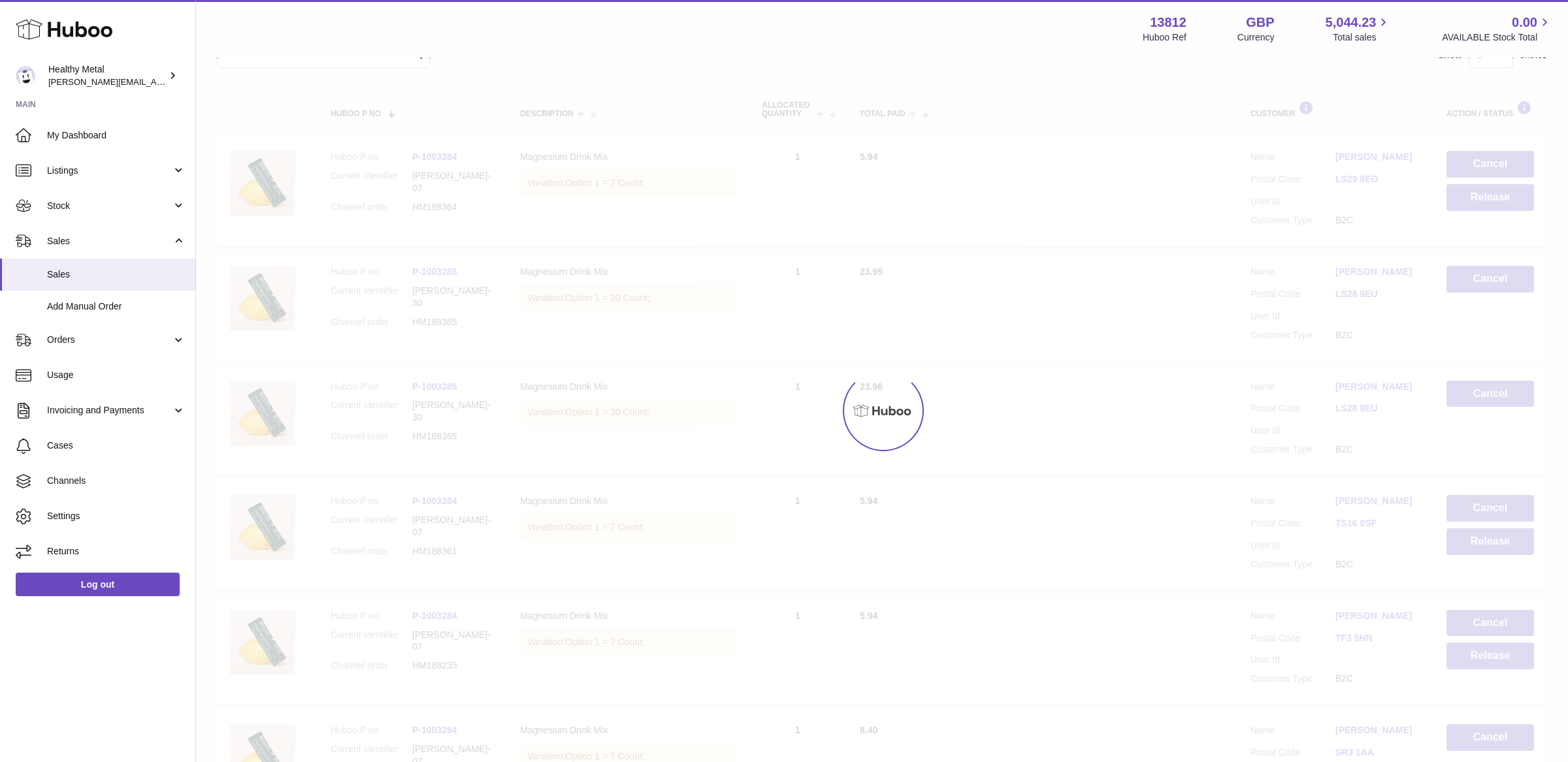
scroll to position [59, 0]
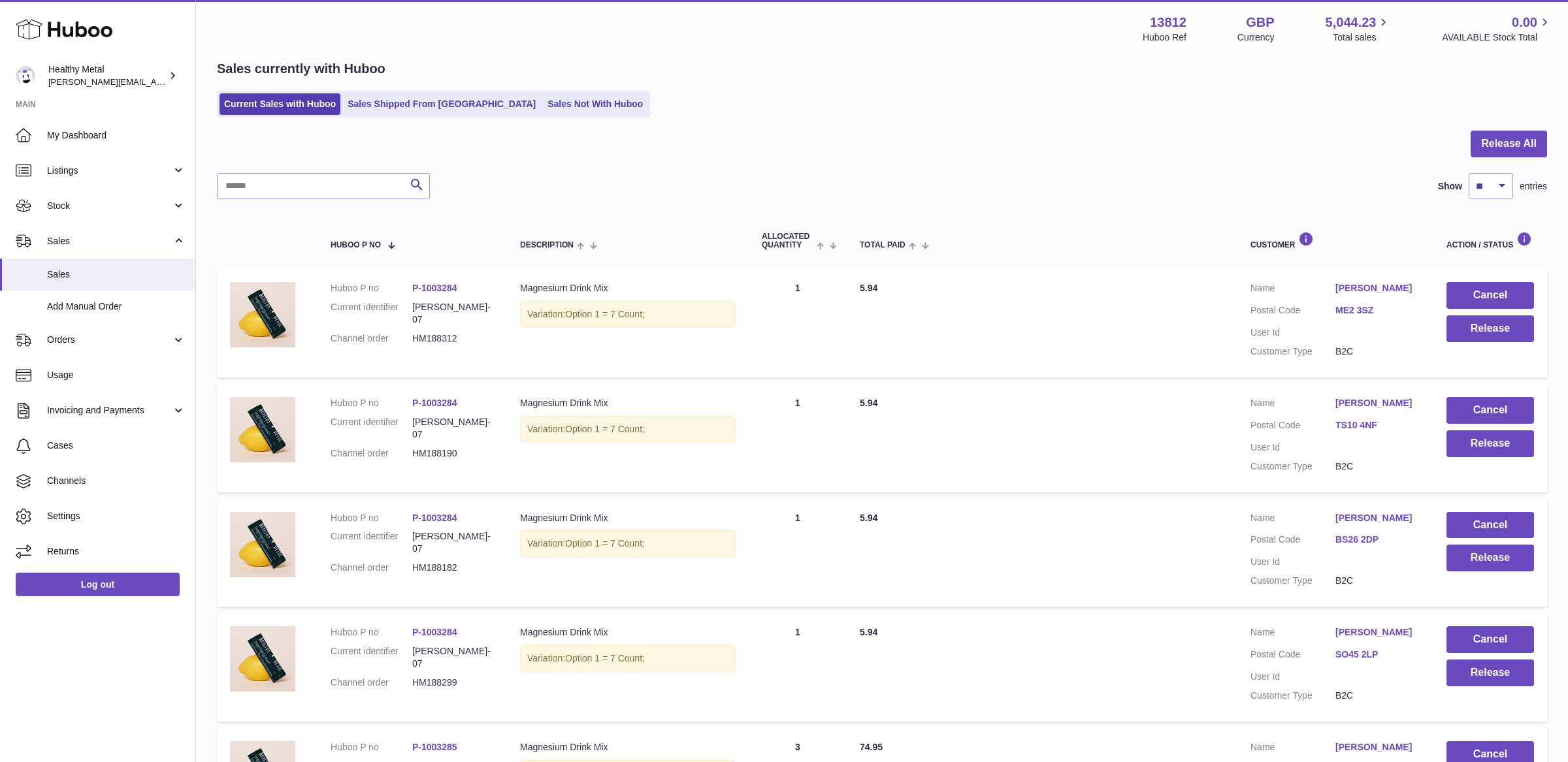
click at [1103, 167] on div at bounding box center [882, 152] width 1330 height 43
click at [438, 332] on dd "HM188312" at bounding box center [453, 338] width 82 height 12
copy dd "HM188312"
click at [543, 104] on link "Sales Not With Huboo" at bounding box center [595, 104] width 104 height 22
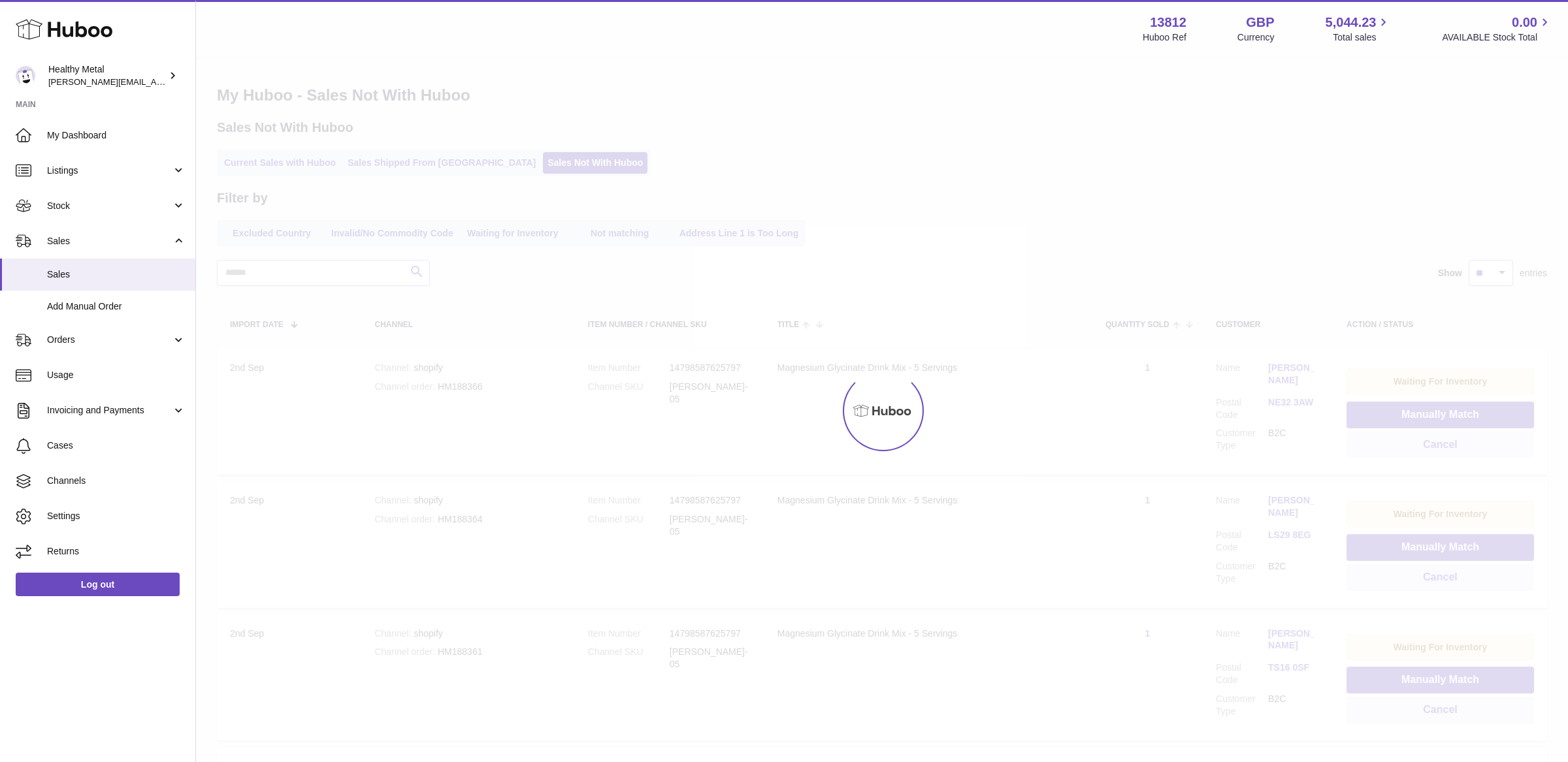
click at [495, 110] on div at bounding box center [882, 410] width 1372 height 703
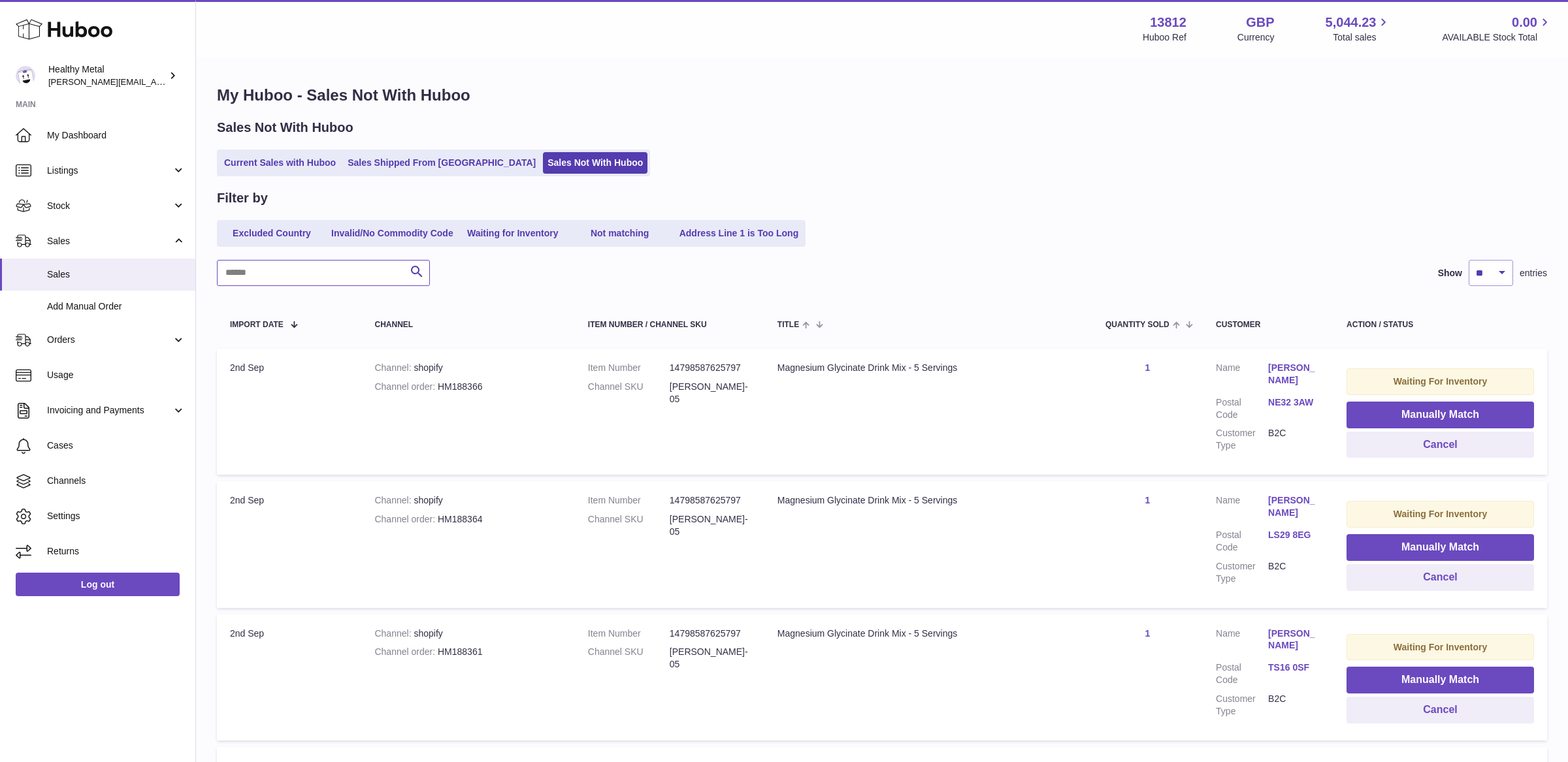
click at [353, 278] on input "text" at bounding box center [323, 273] width 213 height 26
paste input "********"
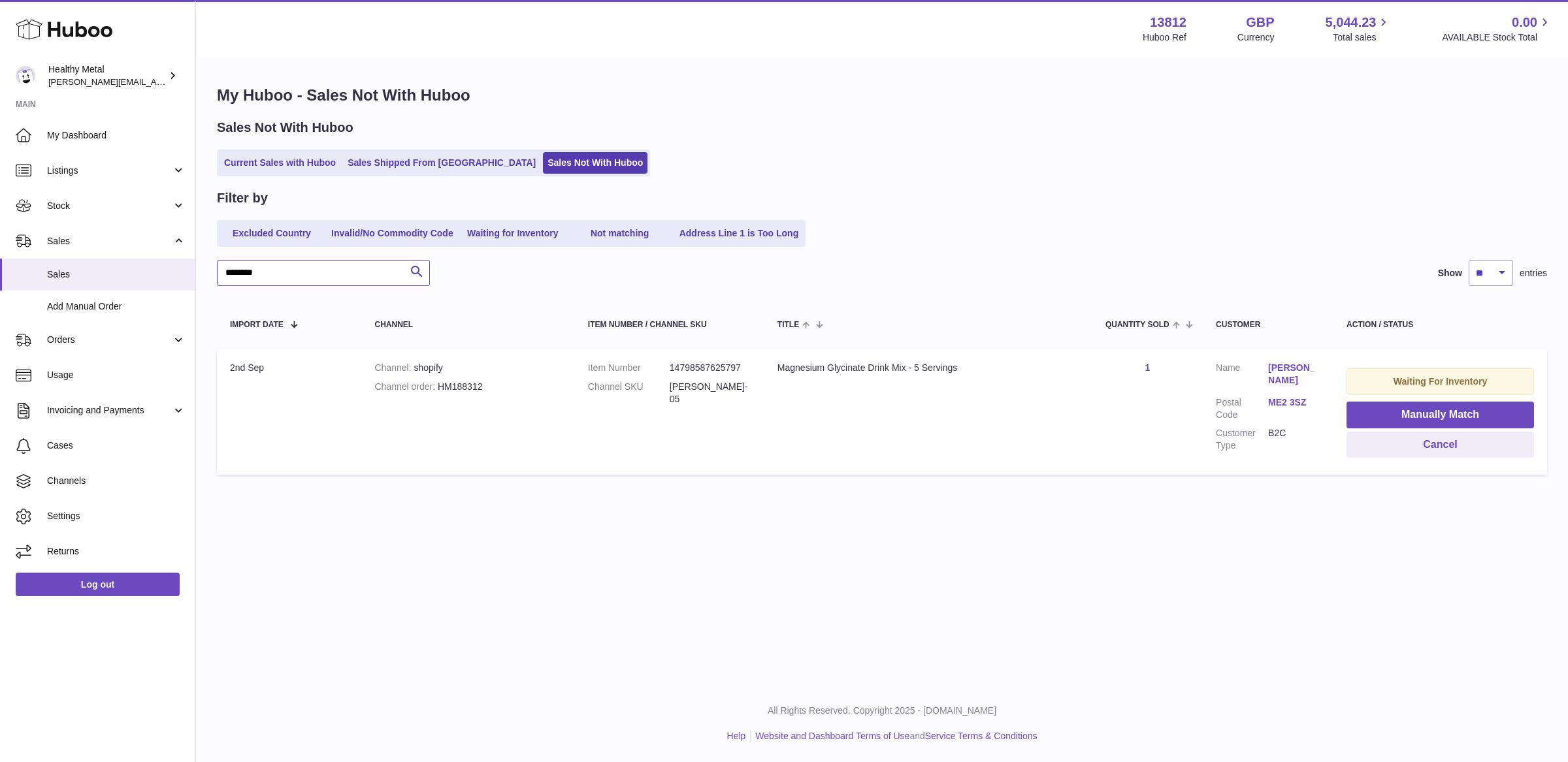
type input "********"
